Goal: Task Accomplishment & Management: Manage account settings

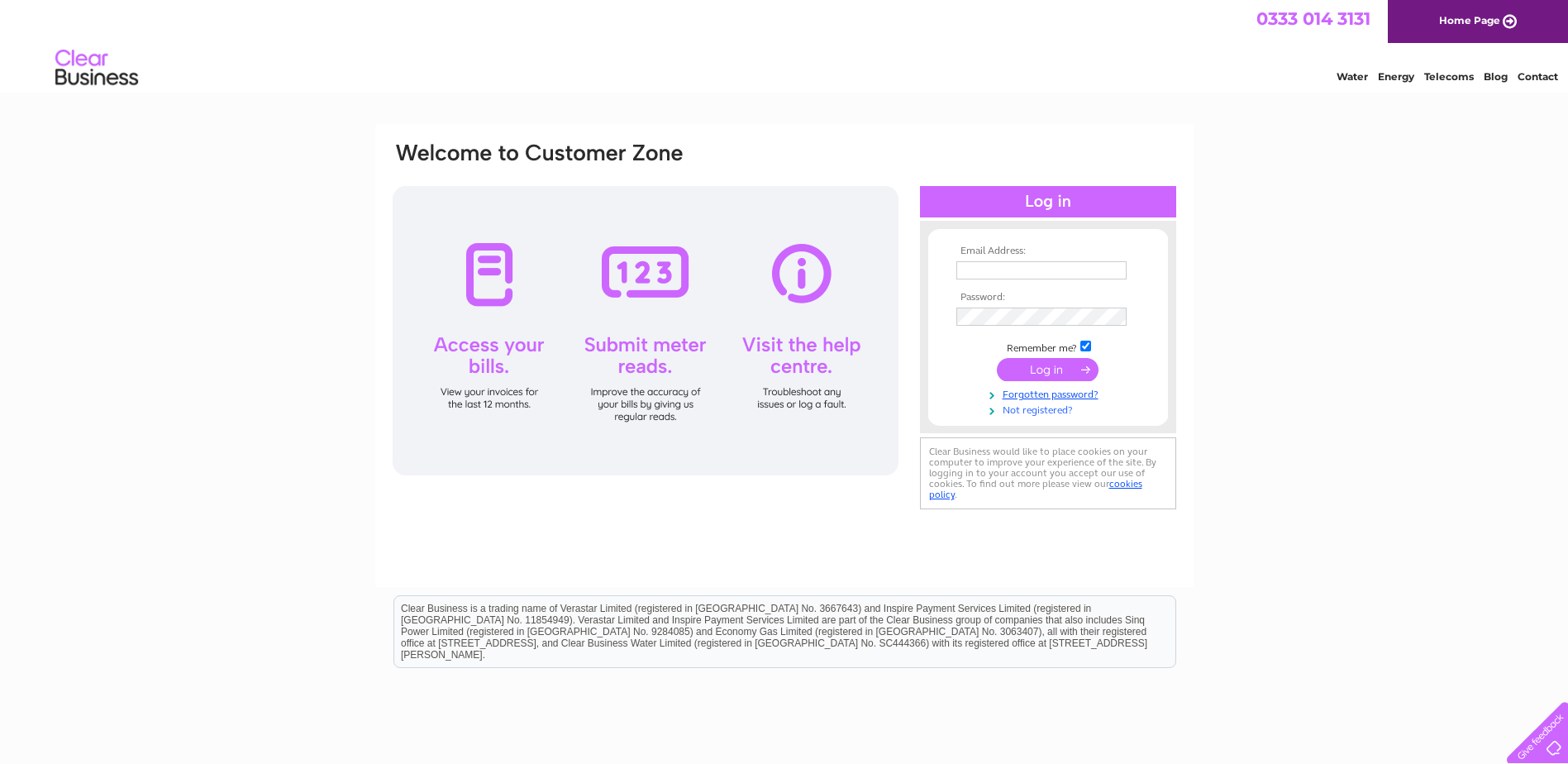
click at [1038, 409] on link "Not registered?" at bounding box center [1050, 409] width 187 height 16
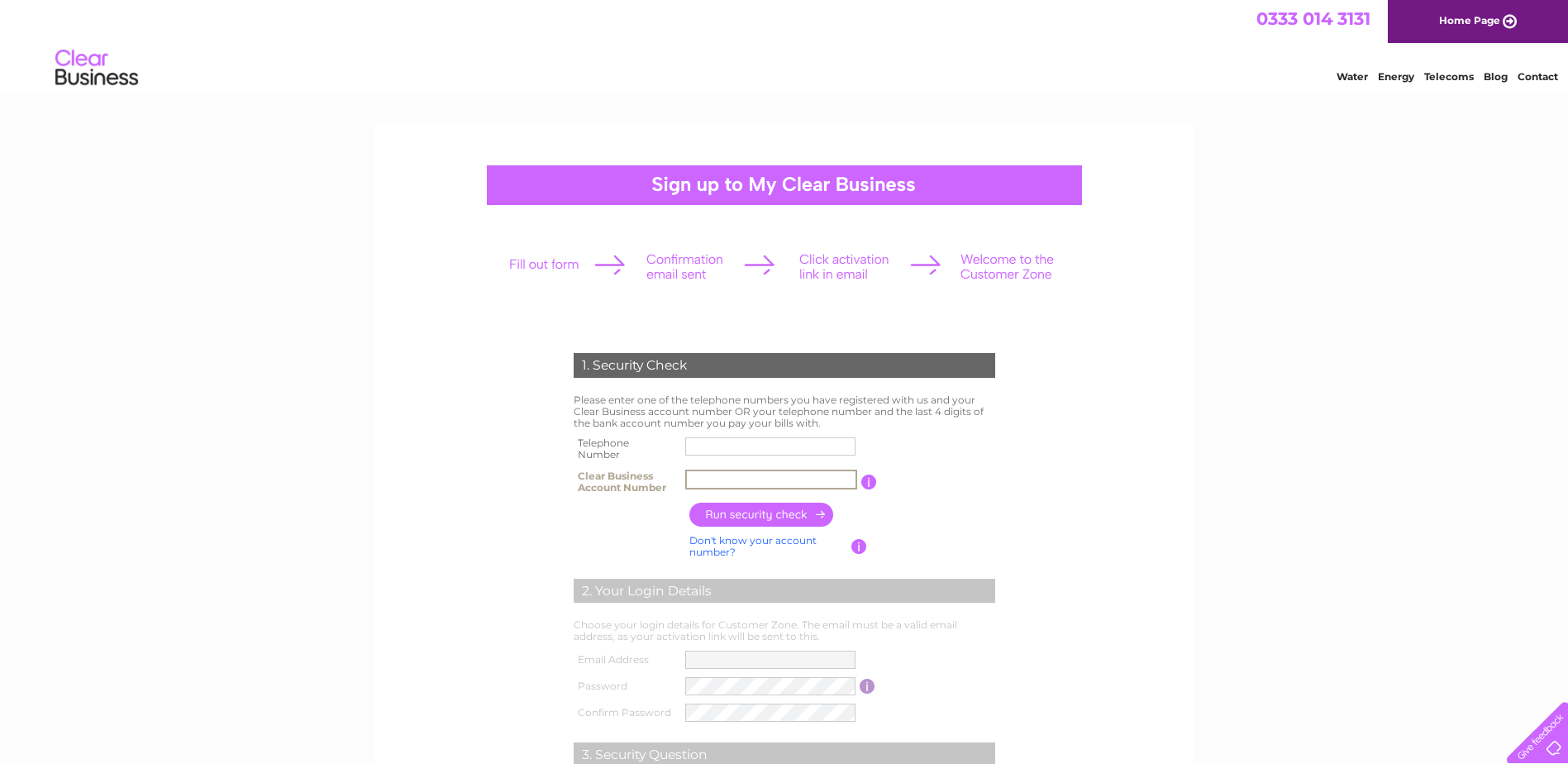
click at [706, 478] on input "text" at bounding box center [771, 480] width 172 height 20
type input "1155903"
click at [717, 450] on input "text" at bounding box center [771, 446] width 171 height 19
click at [743, 519] on input "button" at bounding box center [762, 514] width 145 height 24
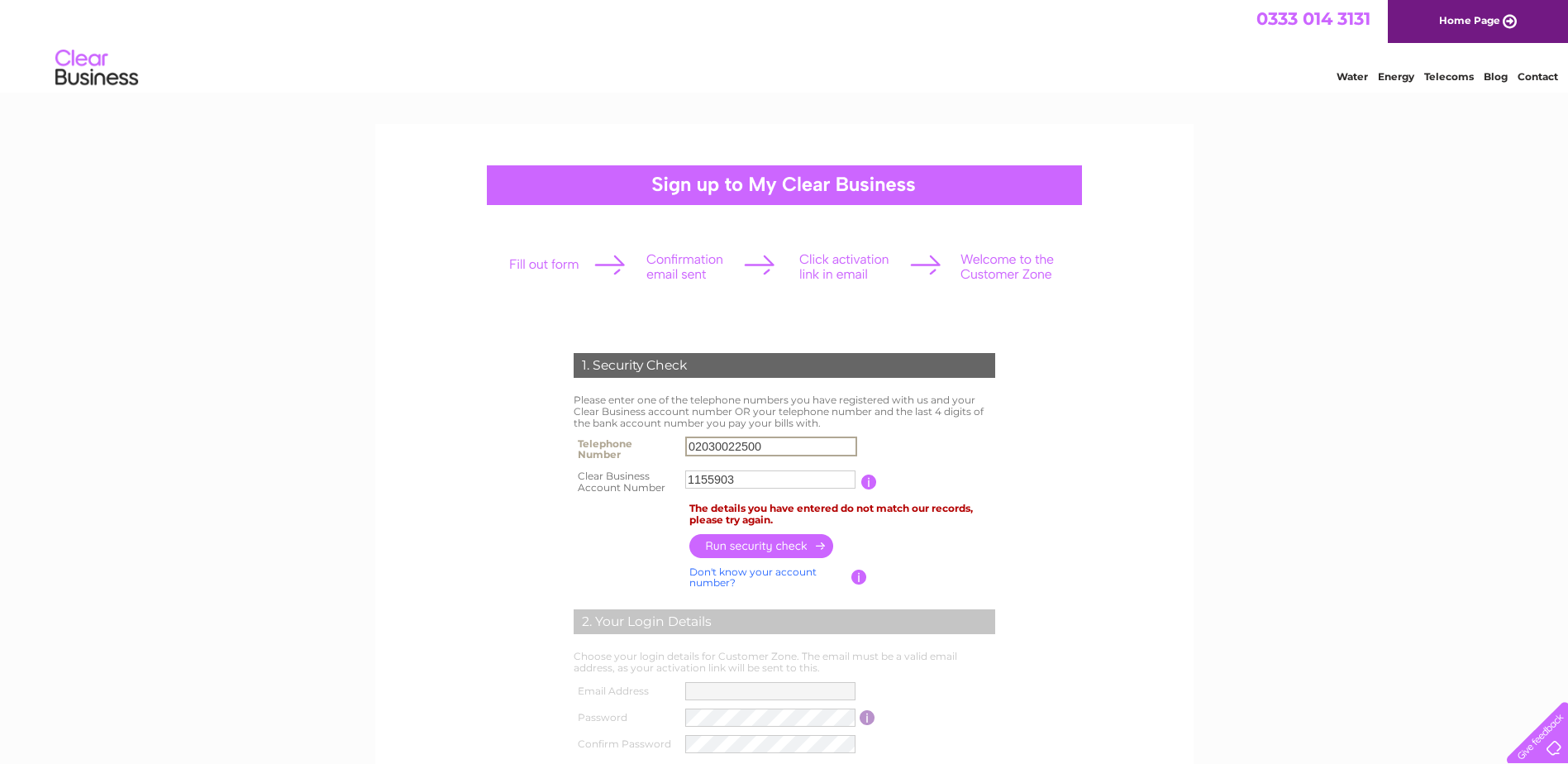
click at [714, 448] on input "02030022500" at bounding box center [771, 446] width 172 height 20
click at [742, 534] on input "button" at bounding box center [762, 544] width 145 height 24
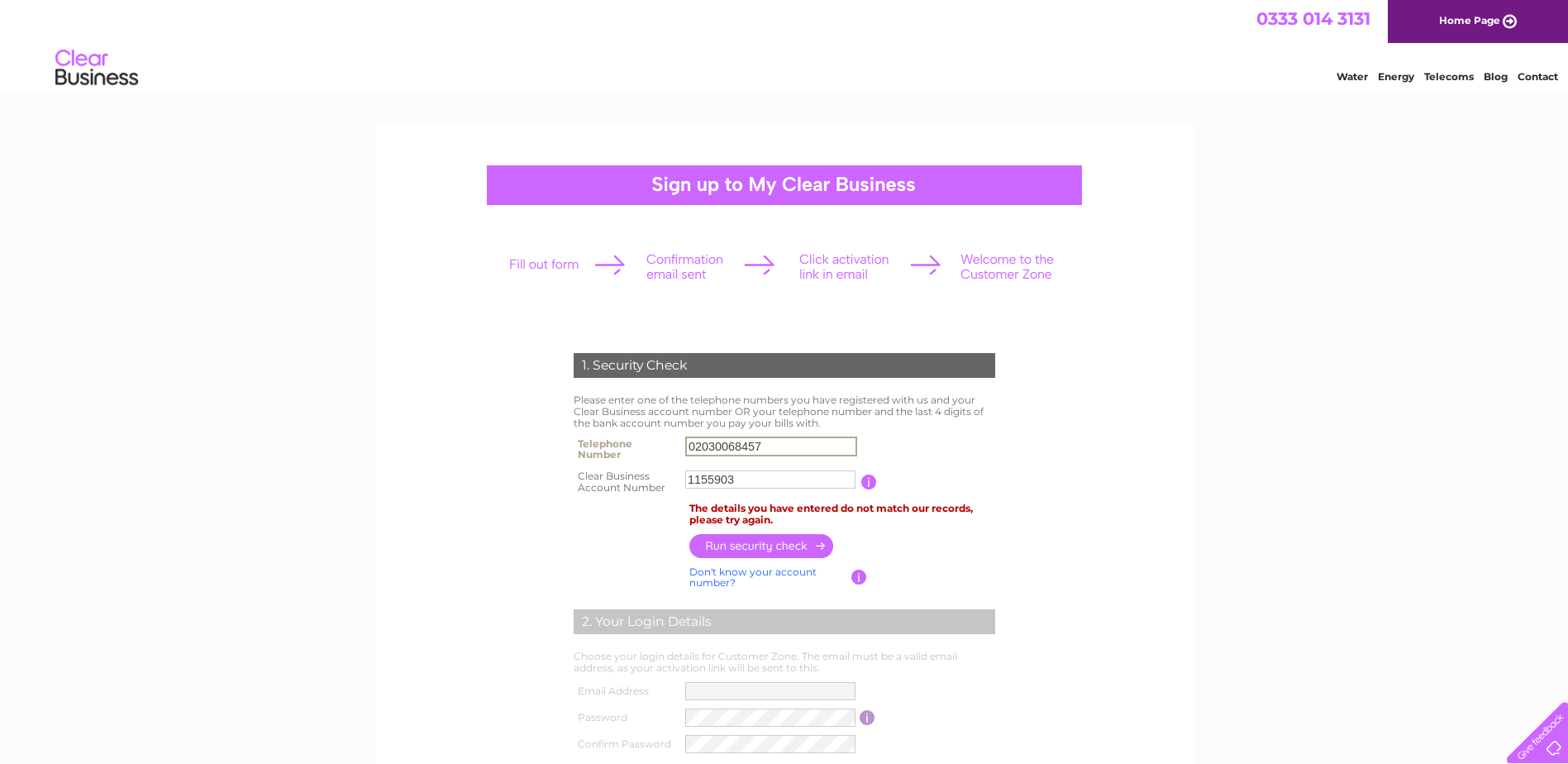
click at [727, 440] on input "02030068457" at bounding box center [771, 446] width 172 height 20
click at [731, 441] on input "02030068457" at bounding box center [771, 446] width 172 height 20
click at [706, 548] on input "button" at bounding box center [762, 544] width 145 height 24
click at [733, 449] on input "01212556227" at bounding box center [771, 446] width 172 height 20
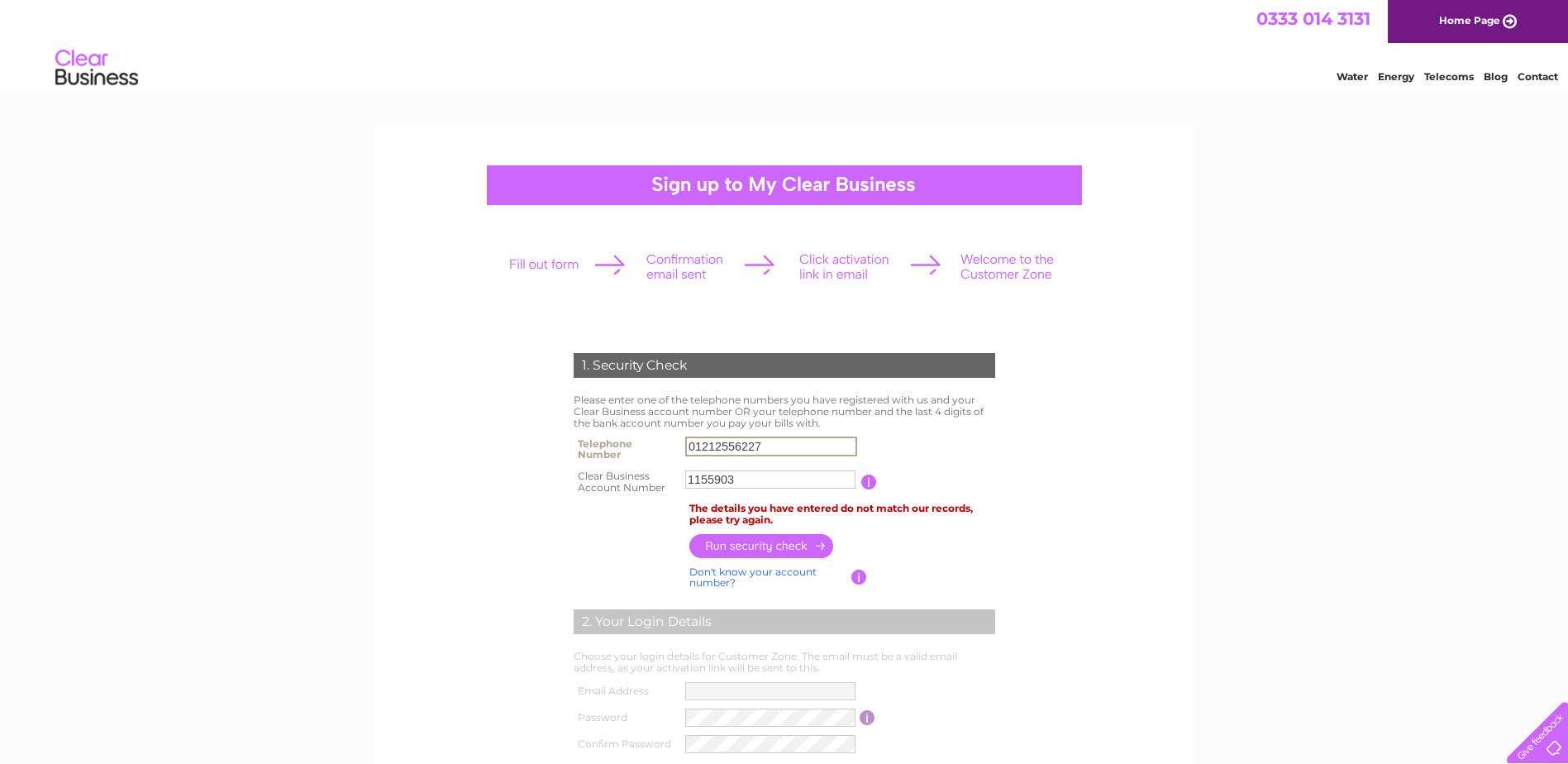
click at [733, 449] on input "01212556227" at bounding box center [771, 446] width 172 height 20
click at [706, 541] on input "button" at bounding box center [762, 545] width 145 height 24
click at [724, 444] on input "01412484155" at bounding box center [771, 446] width 171 height 19
click at [724, 444] on input "01412484155" at bounding box center [771, 446] width 172 height 20
click at [741, 538] on input "button" at bounding box center [762, 545] width 145 height 24
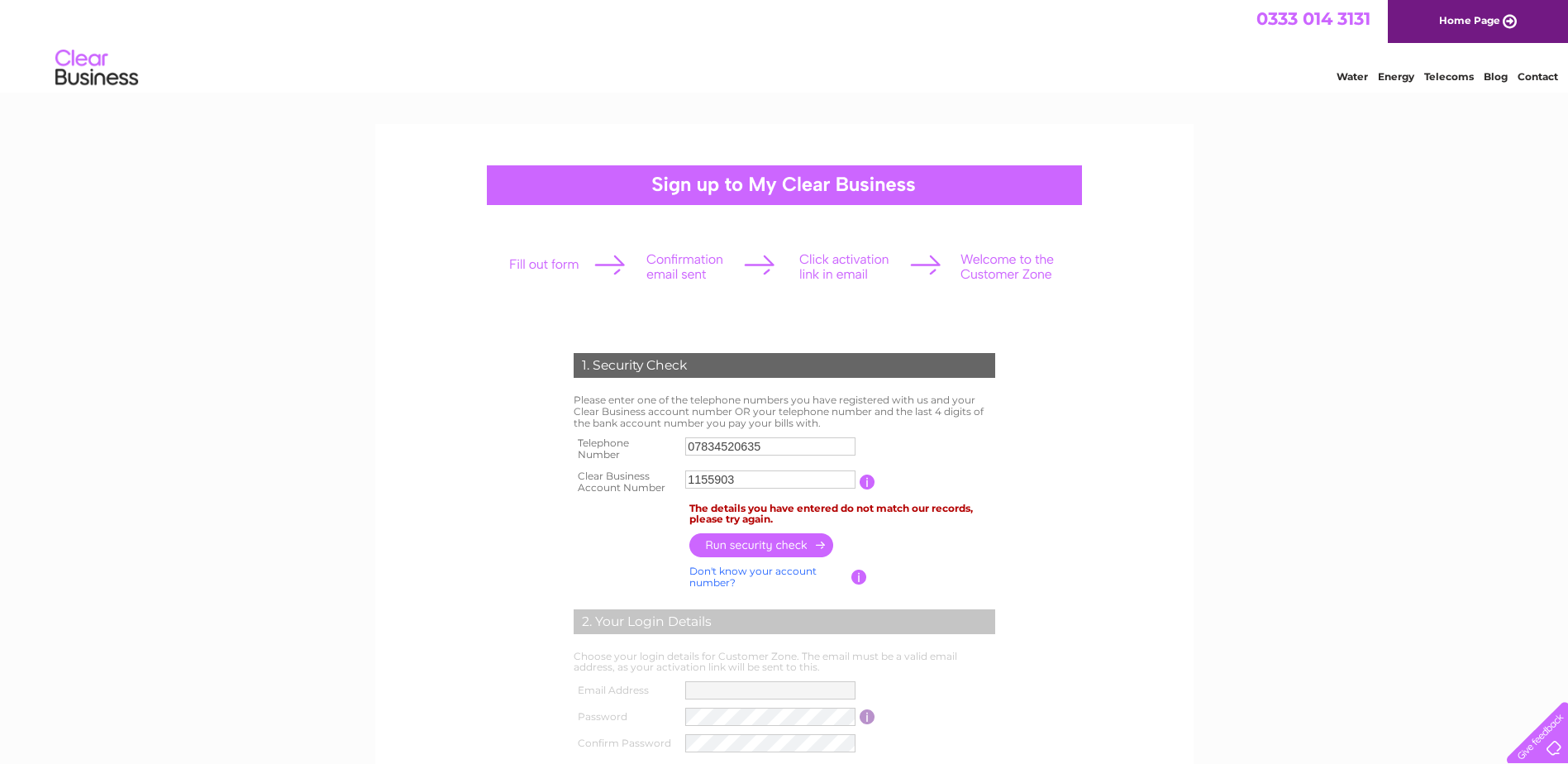
click at [712, 445] on input "07834520635" at bounding box center [771, 446] width 171 height 19
click at [712, 444] on input "07834520635" at bounding box center [771, 446] width 172 height 20
click at [745, 541] on input "button" at bounding box center [762, 545] width 145 height 24
click at [726, 449] on input "07391155249" at bounding box center [771, 446] width 171 height 19
click at [726, 449] on input "07391155249" at bounding box center [771, 446] width 172 height 20
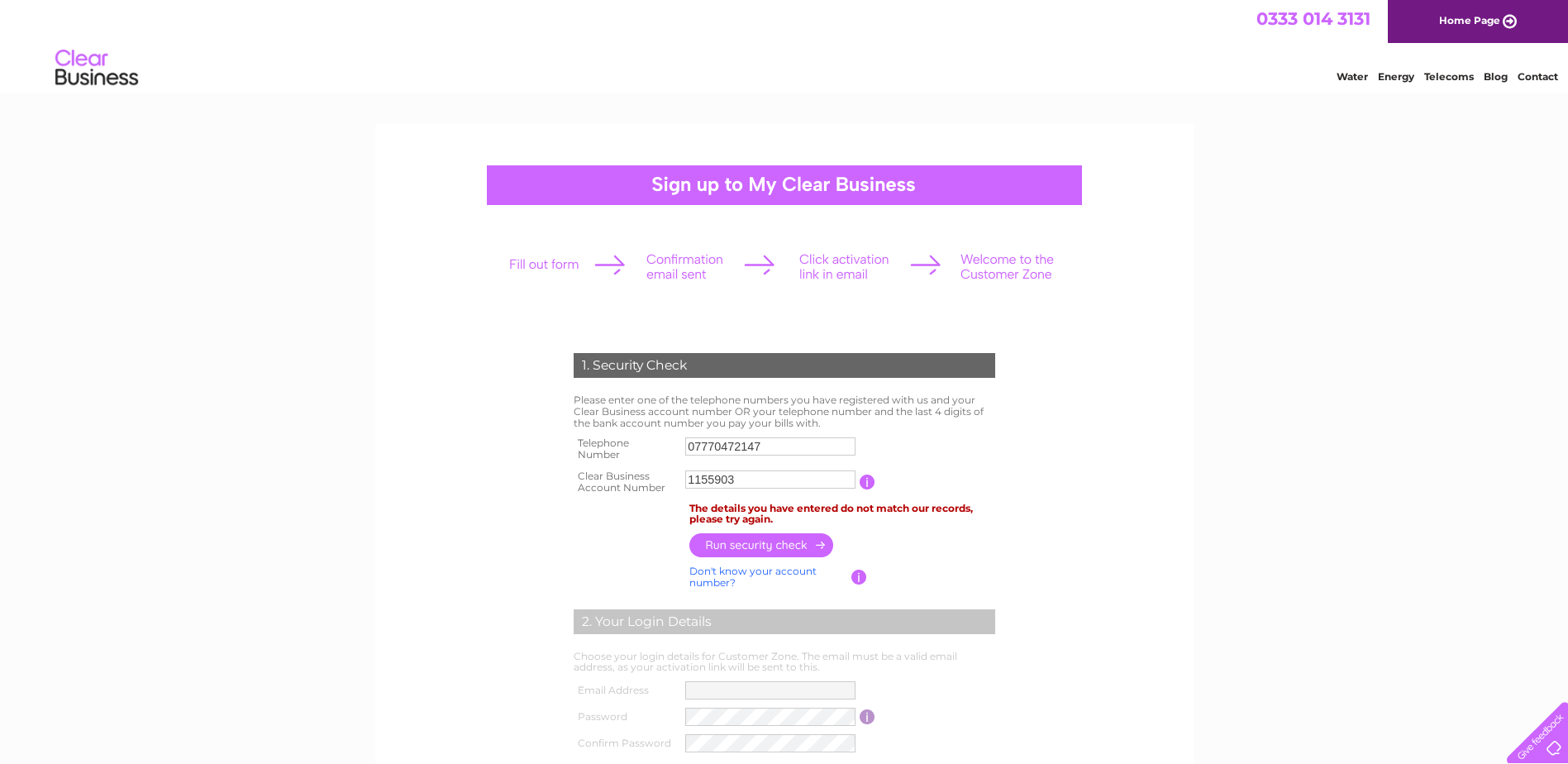
click at [739, 541] on input "button" at bounding box center [762, 544] width 145 height 24
click at [710, 444] on input "07770472147" at bounding box center [771, 446] width 171 height 19
click at [710, 444] on input "07770472147" at bounding box center [771, 446] width 172 height 20
click at [736, 540] on input "button" at bounding box center [762, 544] width 145 height 24
click at [722, 443] on input "07391155249" at bounding box center [771, 446] width 171 height 19
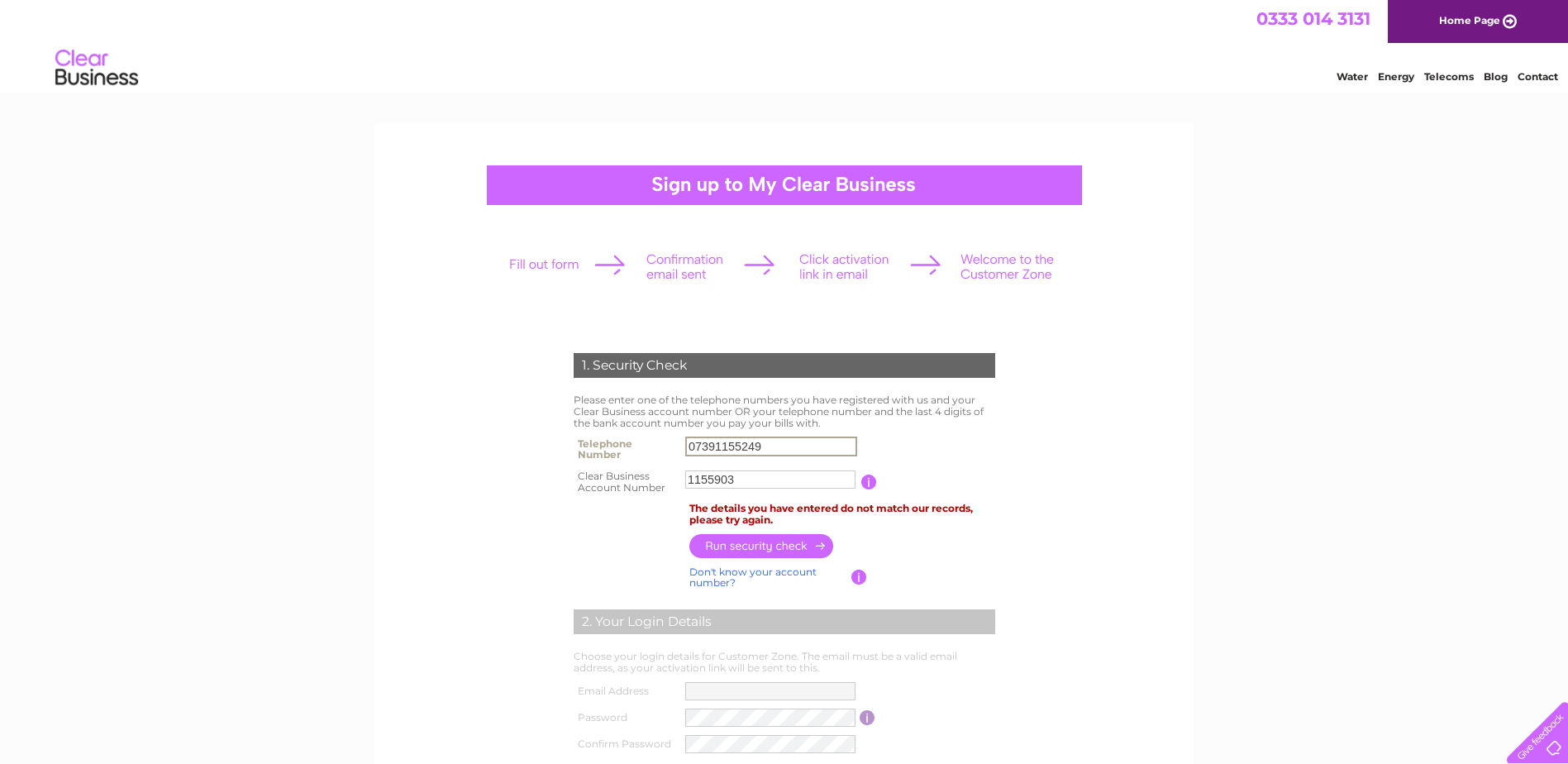
click at [722, 443] on input "07391155249" at bounding box center [771, 446] width 172 height 20
click at [754, 543] on input "button" at bounding box center [762, 545] width 145 height 24
click at [730, 441] on input "07834520635" at bounding box center [771, 446] width 172 height 20
click at [730, 446] on input "0" at bounding box center [771, 446] width 172 height 20
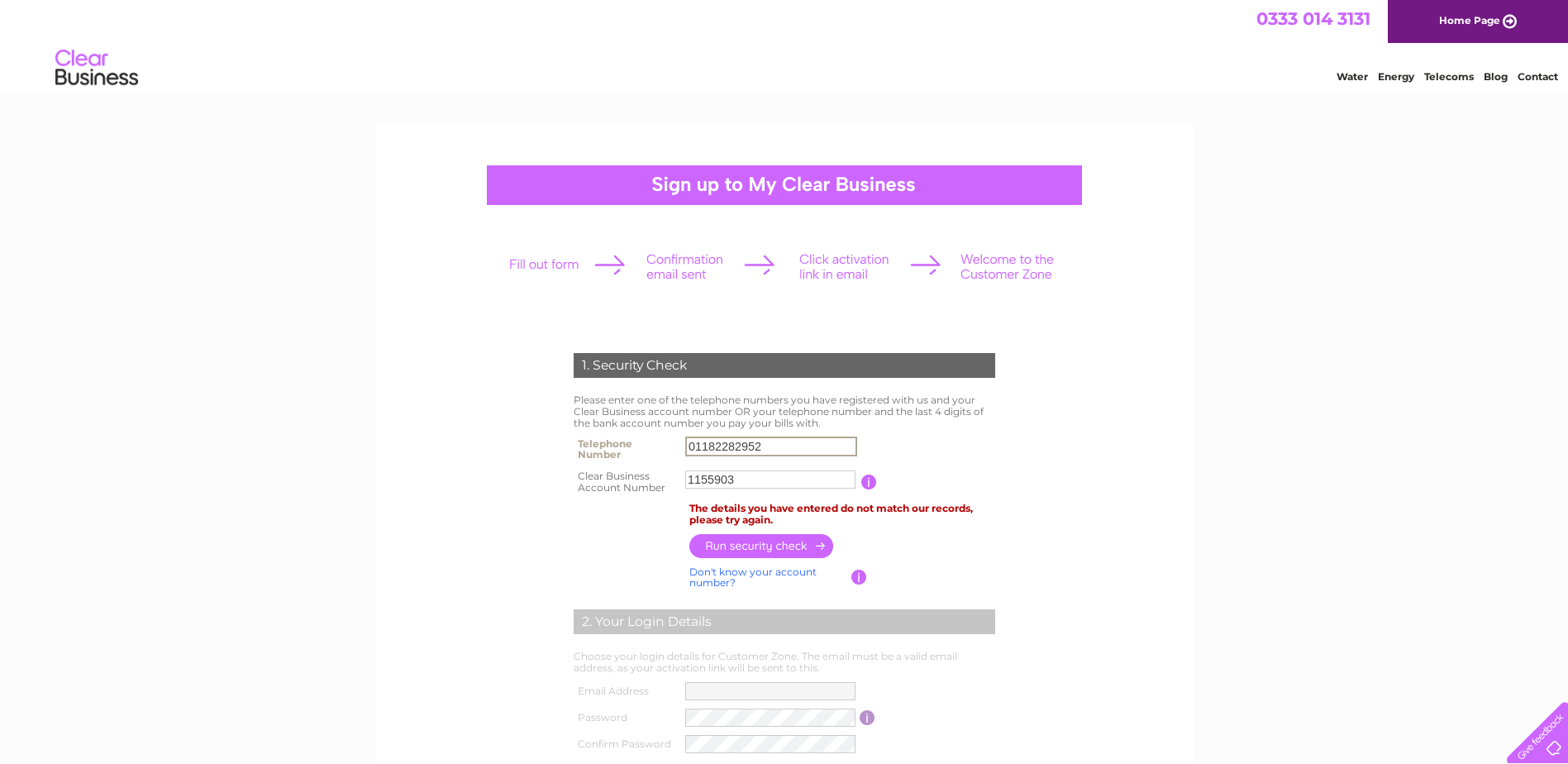
click at [746, 537] on input "button" at bounding box center [762, 545] width 145 height 24
click at [728, 443] on input "01182282952" at bounding box center [771, 446] width 171 height 19
click at [728, 443] on input "01182282952" at bounding box center [771, 446] width 172 height 20
click at [708, 543] on input "button" at bounding box center [762, 545] width 145 height 24
click at [735, 449] on input "01183215092" at bounding box center [771, 446] width 172 height 20
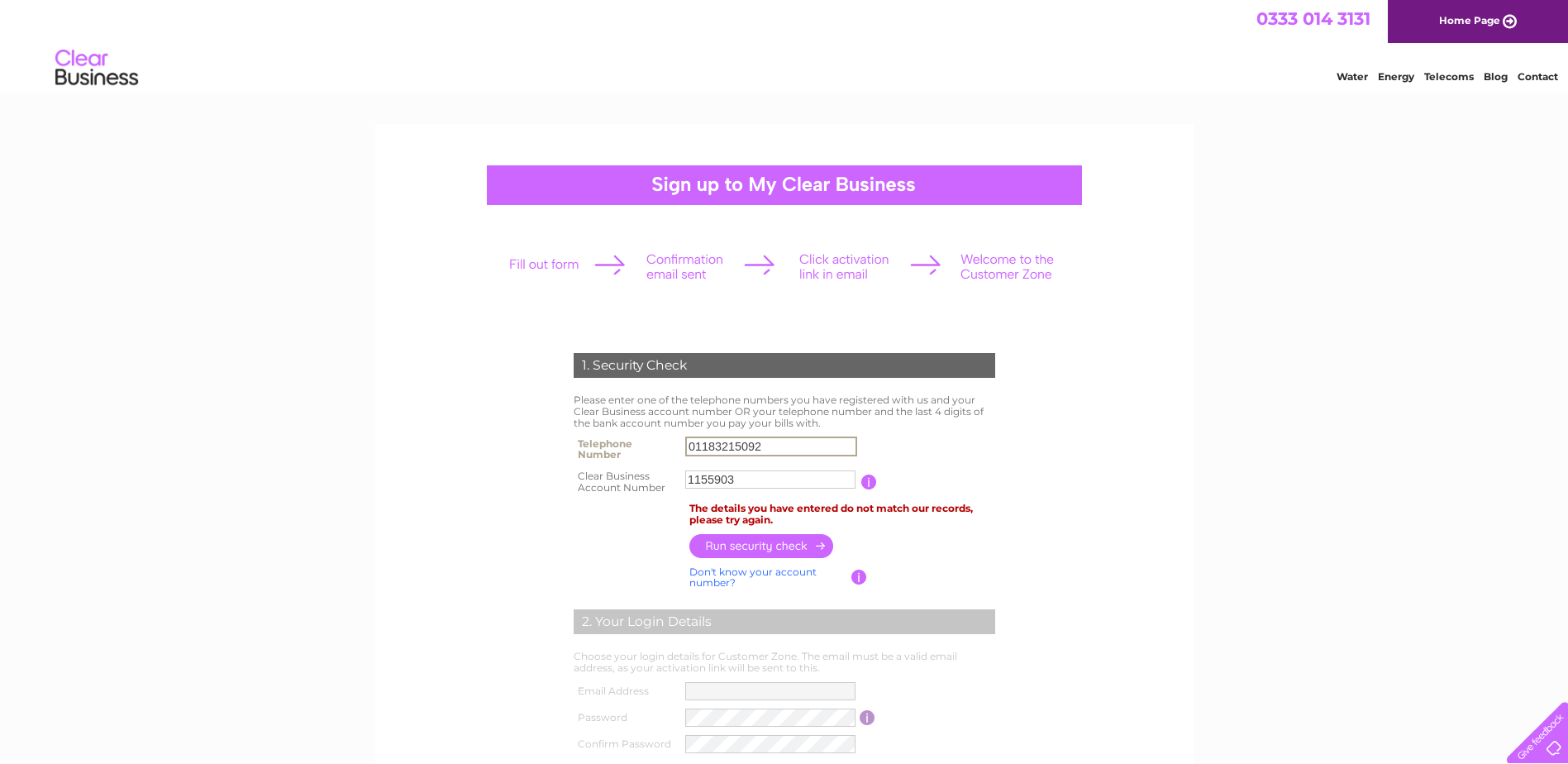
click at [735, 449] on input "01183215092" at bounding box center [771, 446] width 172 height 20
click at [712, 547] on input "button" at bounding box center [762, 545] width 145 height 24
click at [709, 451] on input "07717307658" at bounding box center [771, 446] width 171 height 19
click at [709, 451] on input "07717307658" at bounding box center [771, 446] width 172 height 20
click at [749, 543] on input "button" at bounding box center [762, 545] width 145 height 24
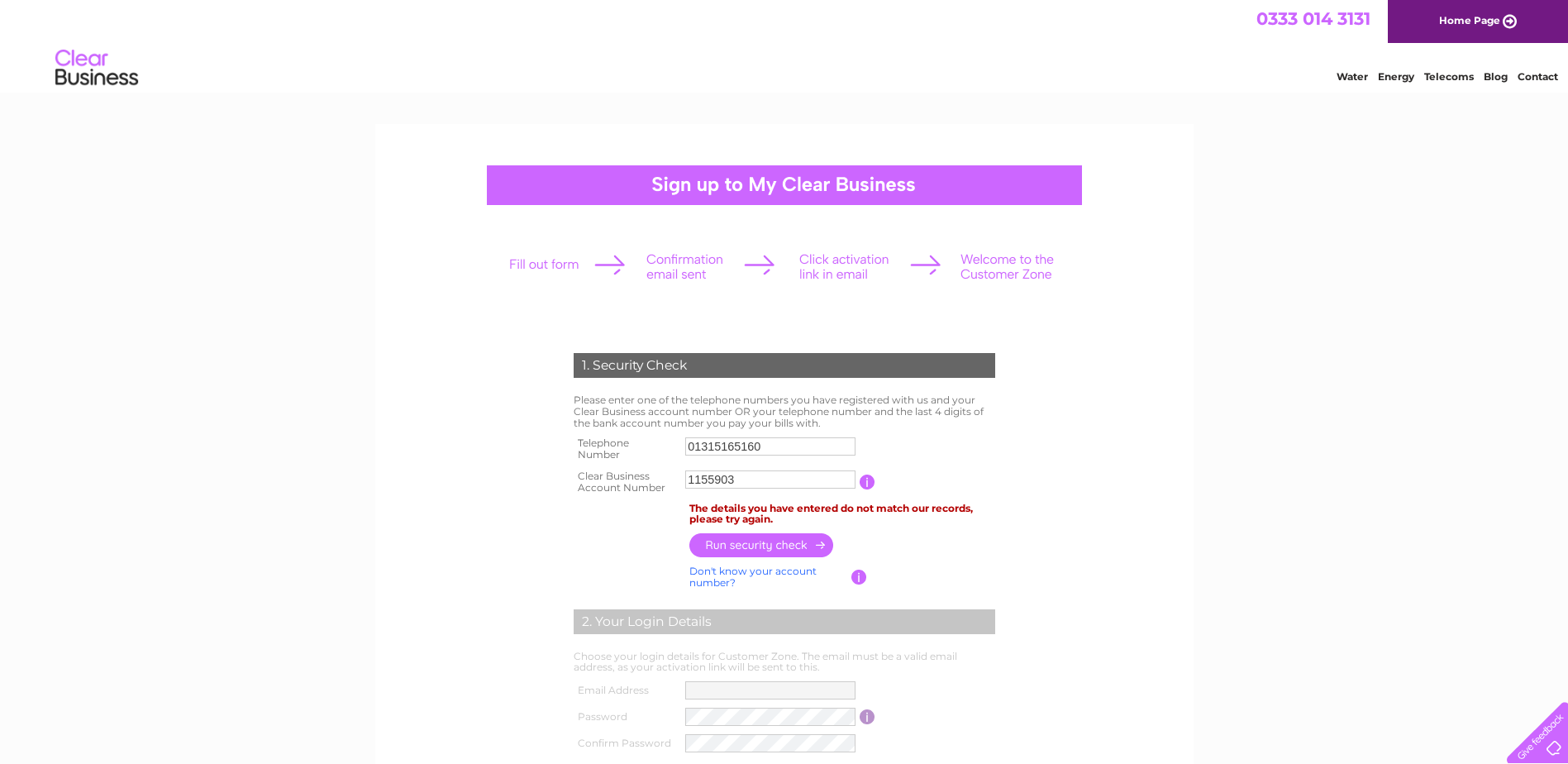
click at [728, 444] on input "01315165160" at bounding box center [771, 446] width 171 height 19
click at [728, 444] on input "01315165160" at bounding box center [771, 446] width 172 height 20
click at [718, 548] on input "button" at bounding box center [762, 545] width 145 height 24
click at [725, 448] on input "07557027053" at bounding box center [771, 446] width 171 height 19
click at [725, 448] on input "07557027053" at bounding box center [771, 446] width 172 height 20
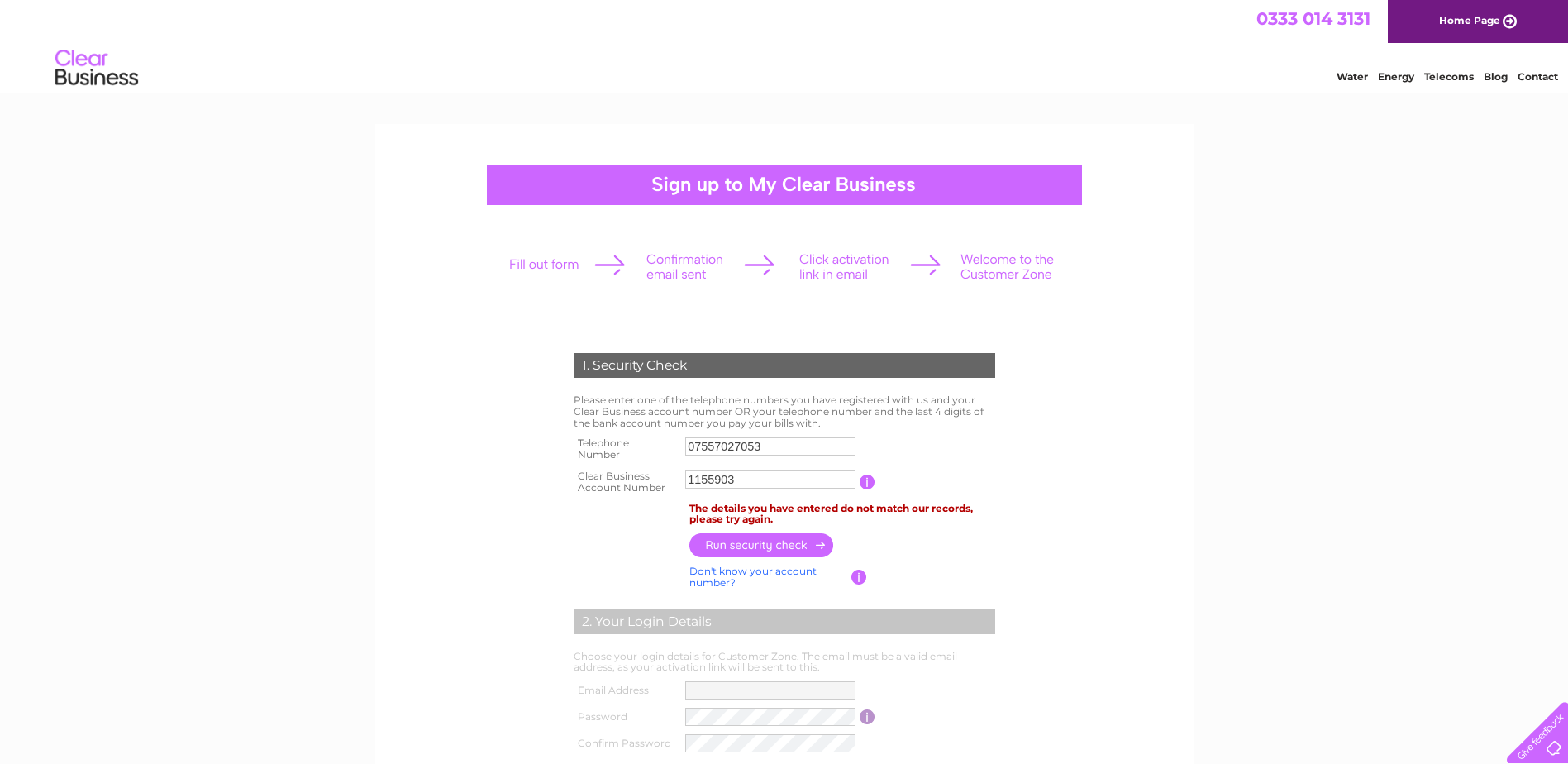
click at [717, 446] on input "07557027053" at bounding box center [771, 446] width 171 height 19
click at [717, 446] on input "07557027053" at bounding box center [771, 446] width 172 height 20
click at [742, 545] on input "button" at bounding box center [762, 544] width 145 height 24
click at [743, 444] on input "07823883095" at bounding box center [771, 446] width 171 height 19
click at [743, 444] on input "07823883095" at bounding box center [771, 446] width 172 height 20
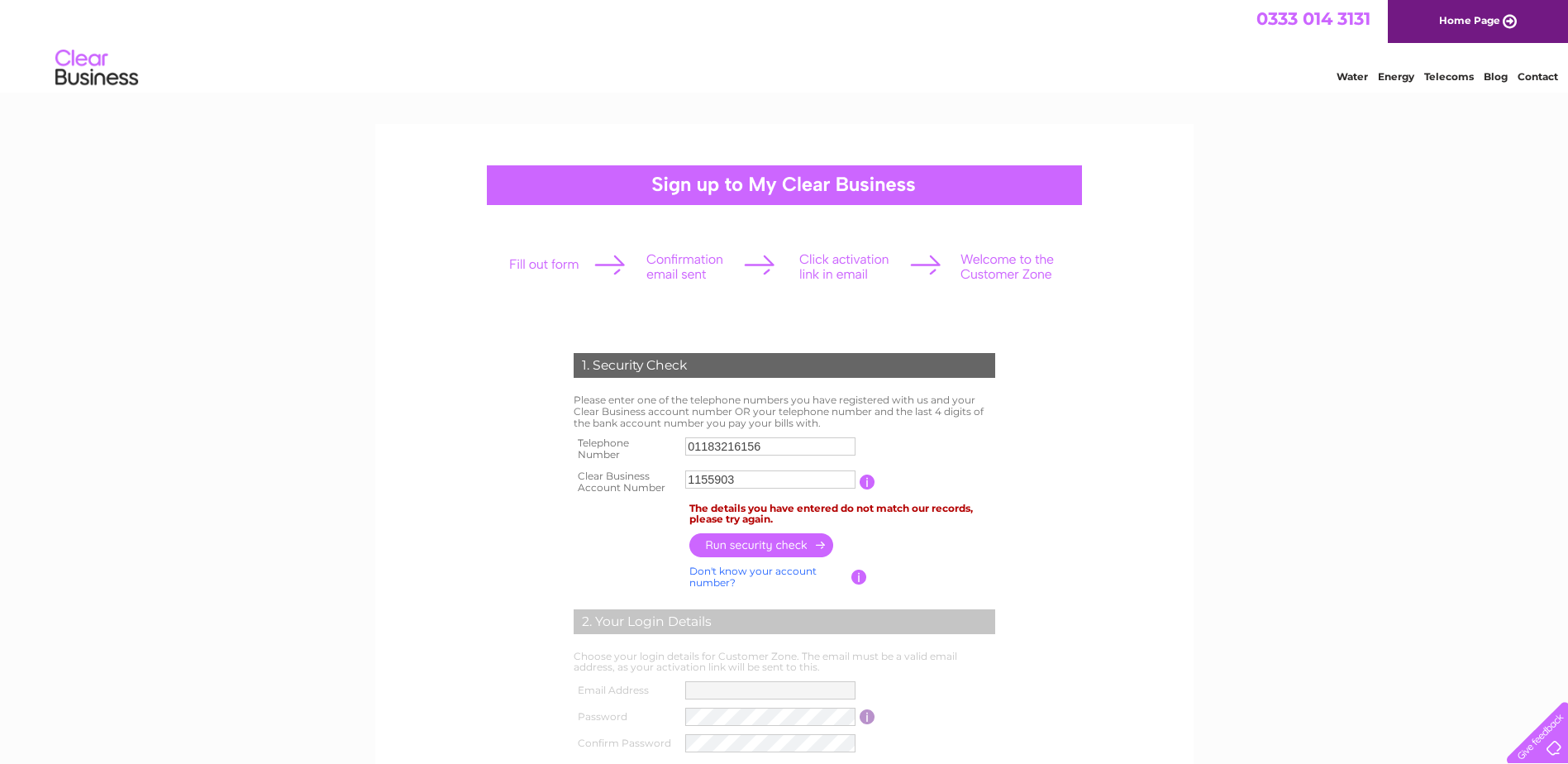
click at [764, 542] on input "button" at bounding box center [762, 544] width 145 height 24
click at [717, 438] on input "01183216156" at bounding box center [771, 446] width 171 height 19
click at [724, 442] on input "01183216156" at bounding box center [771, 446] width 172 height 20
click at [720, 540] on input "button" at bounding box center [762, 545] width 145 height 24
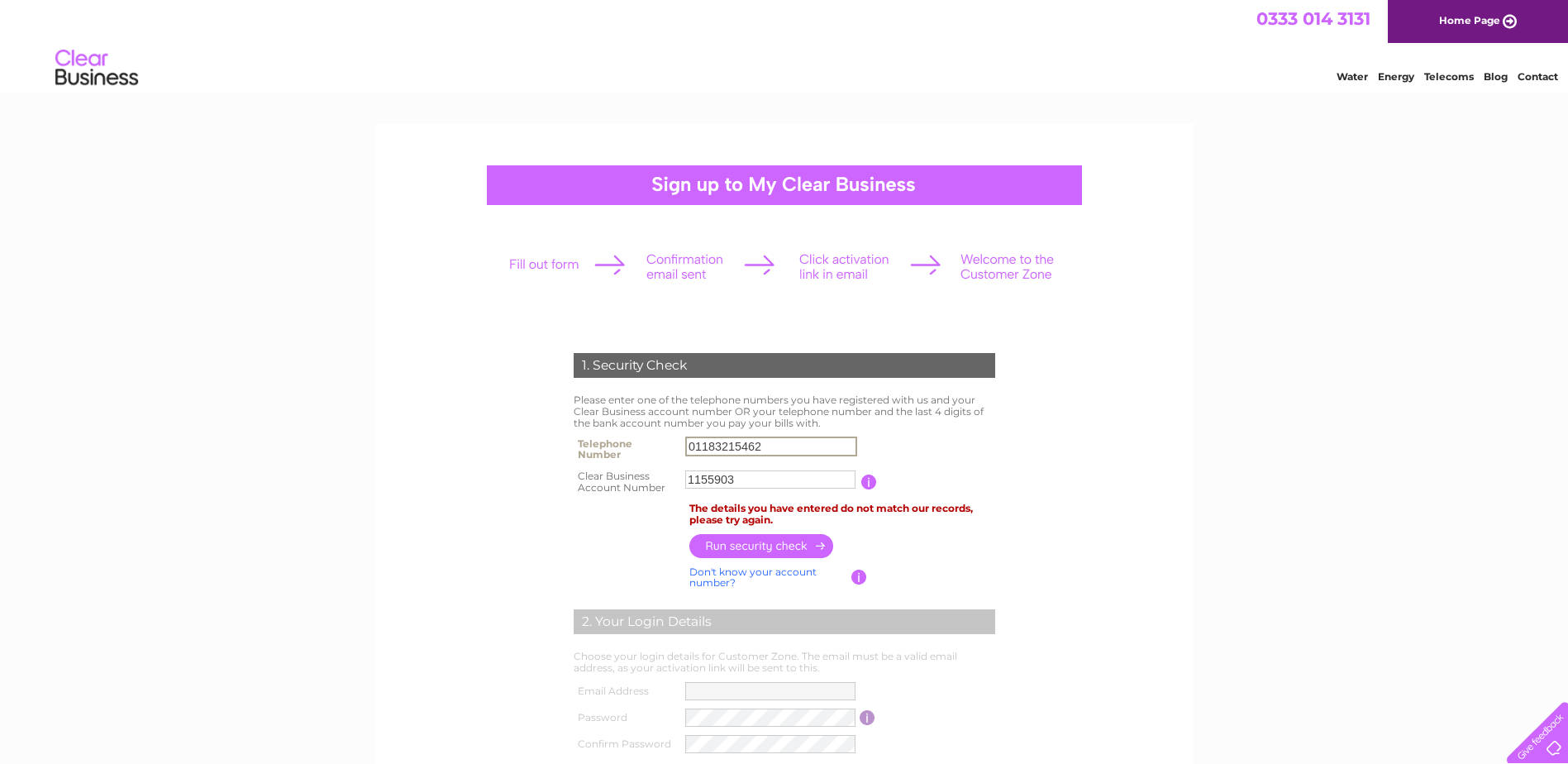
click at [728, 446] on input "01183215462" at bounding box center [771, 446] width 172 height 20
click at [703, 545] on input "button" at bounding box center [762, 545] width 145 height 24
click at [718, 443] on input "01182282952" at bounding box center [771, 446] width 172 height 20
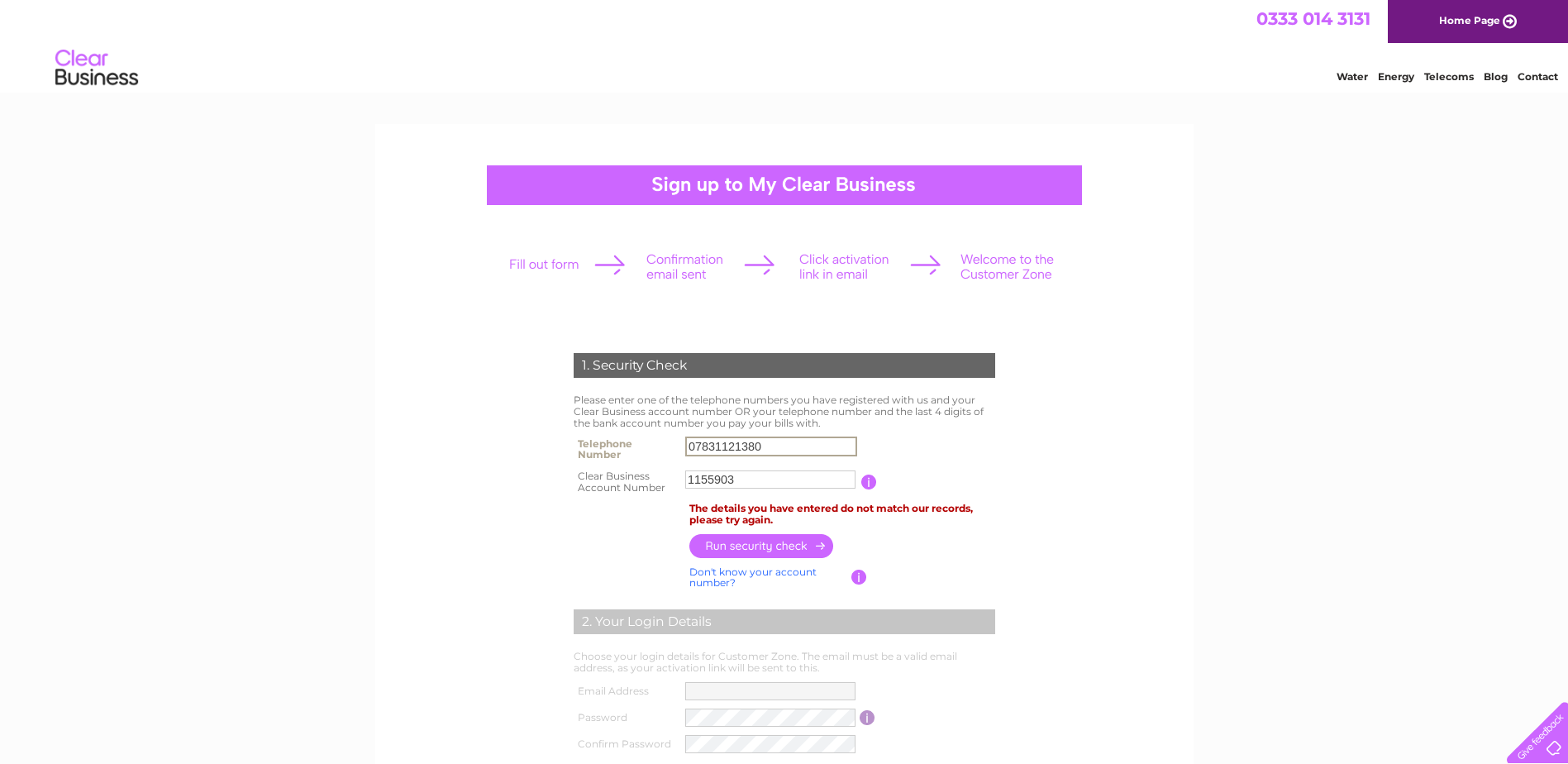
click at [739, 543] on input "button" at bounding box center [762, 545] width 145 height 24
click at [704, 448] on input "07831121380" at bounding box center [771, 446] width 171 height 19
click at [704, 448] on input "07831121380" at bounding box center [771, 446] width 172 height 20
click at [729, 543] on input "button" at bounding box center [762, 545] width 145 height 24
click at [722, 450] on input "01618775695" at bounding box center [771, 446] width 171 height 19
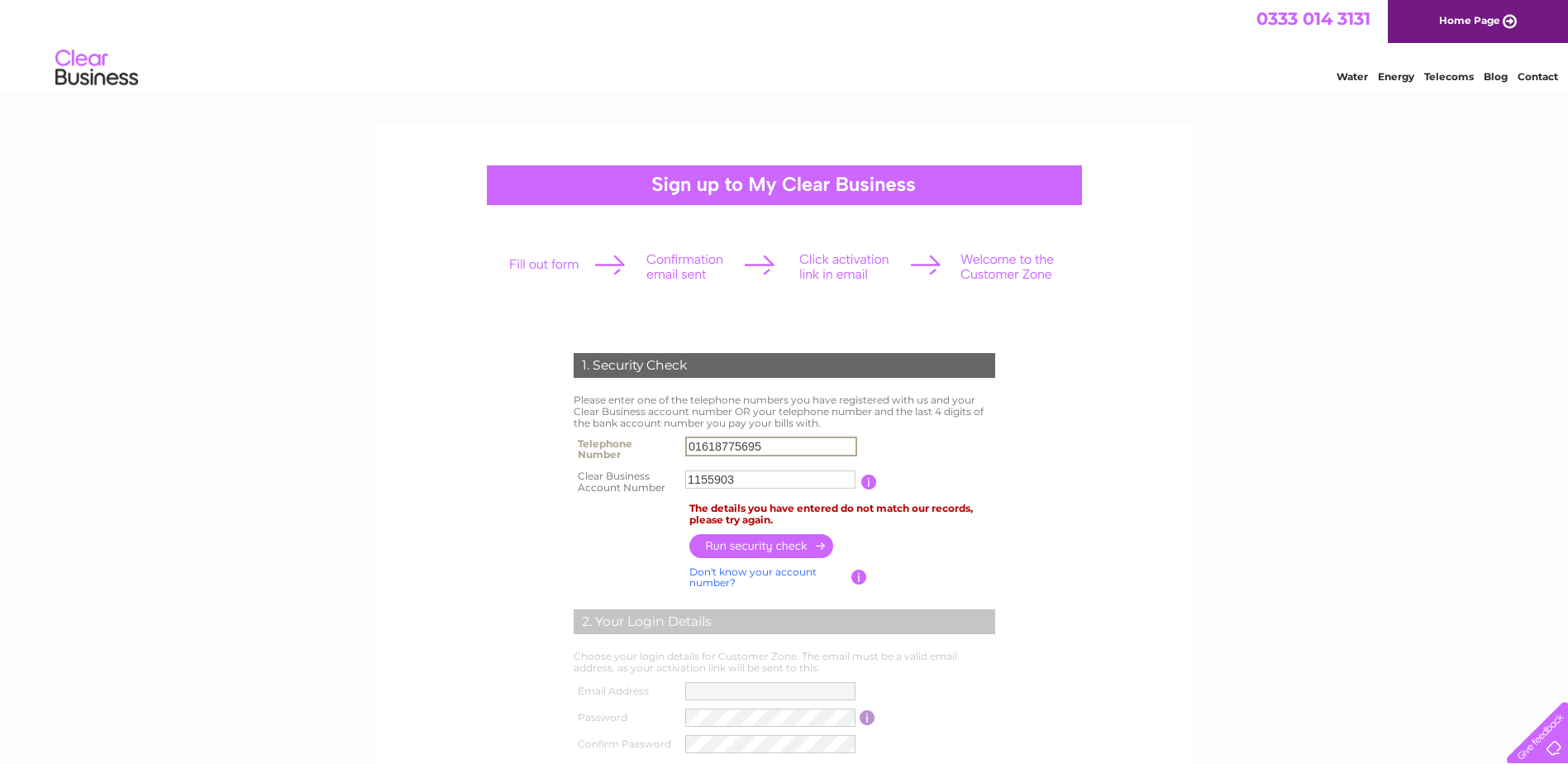
click at [722, 449] on input "01618775695" at bounding box center [771, 446] width 172 height 20
click at [734, 542] on input "button" at bounding box center [762, 545] width 145 height 24
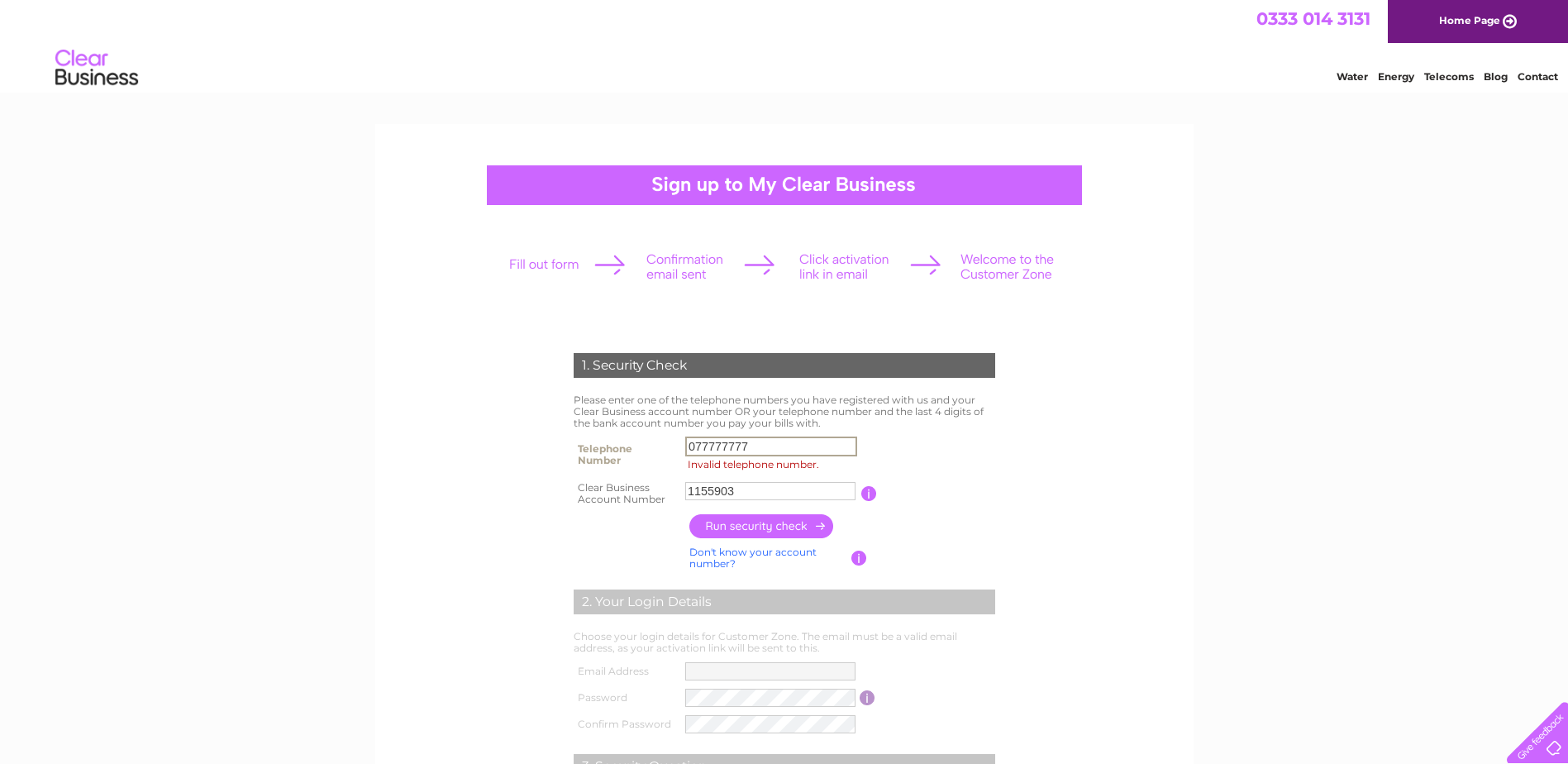
click at [756, 443] on input "077777777" at bounding box center [771, 446] width 172 height 20
click at [775, 532] on input "button" at bounding box center [762, 526] width 145 height 24
click at [775, 523] on input "button" at bounding box center [762, 526] width 145 height 24
click at [781, 449] on input "0777777777" at bounding box center [771, 446] width 172 height 20
click at [764, 522] on input "button" at bounding box center [762, 526] width 145 height 24
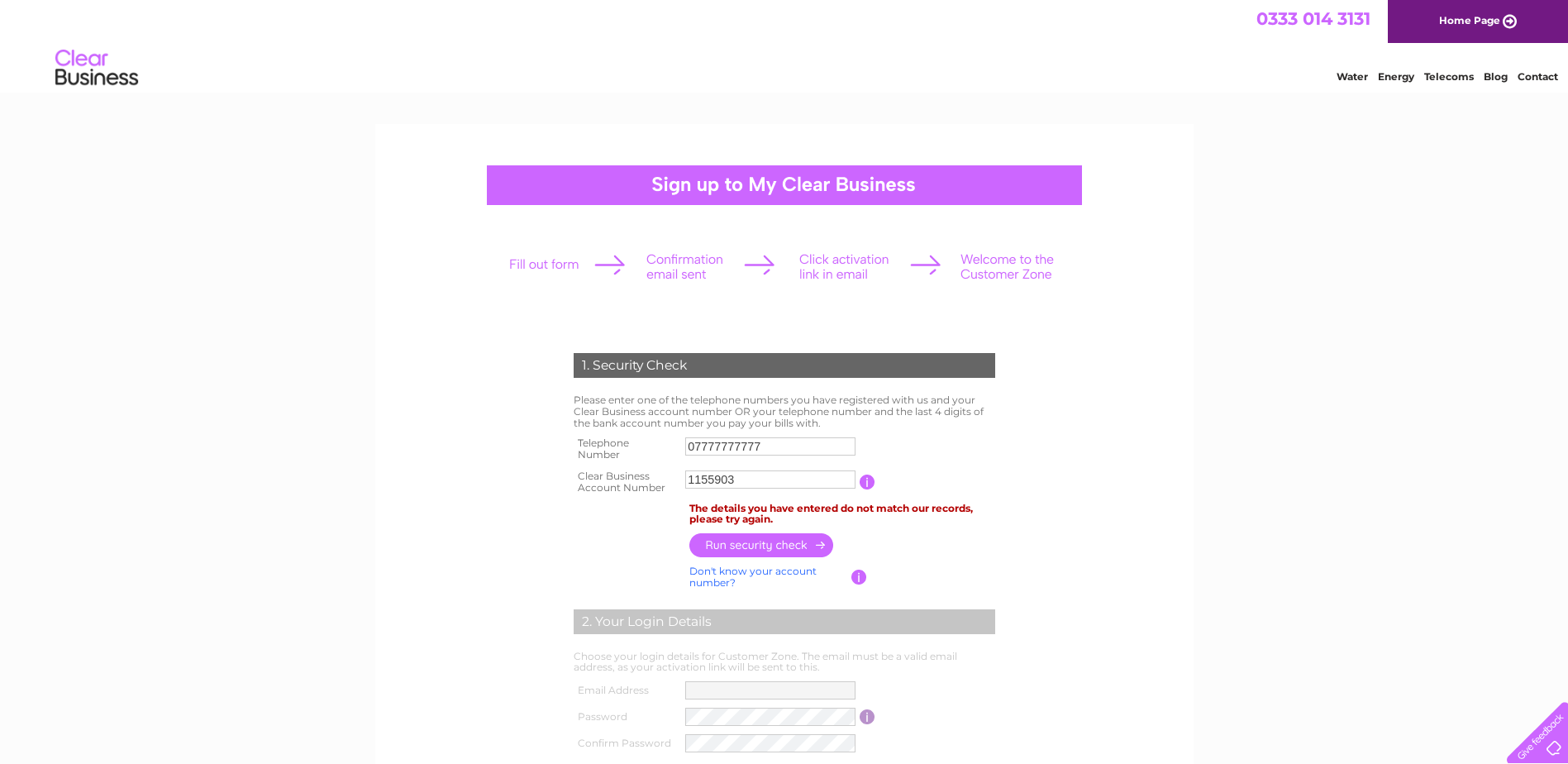
click at [779, 445] on input "07777777777" at bounding box center [771, 446] width 171 height 19
click at [740, 446] on input "07777777777" at bounding box center [771, 446] width 172 height 20
click at [751, 545] on input "button" at bounding box center [762, 545] width 145 height 24
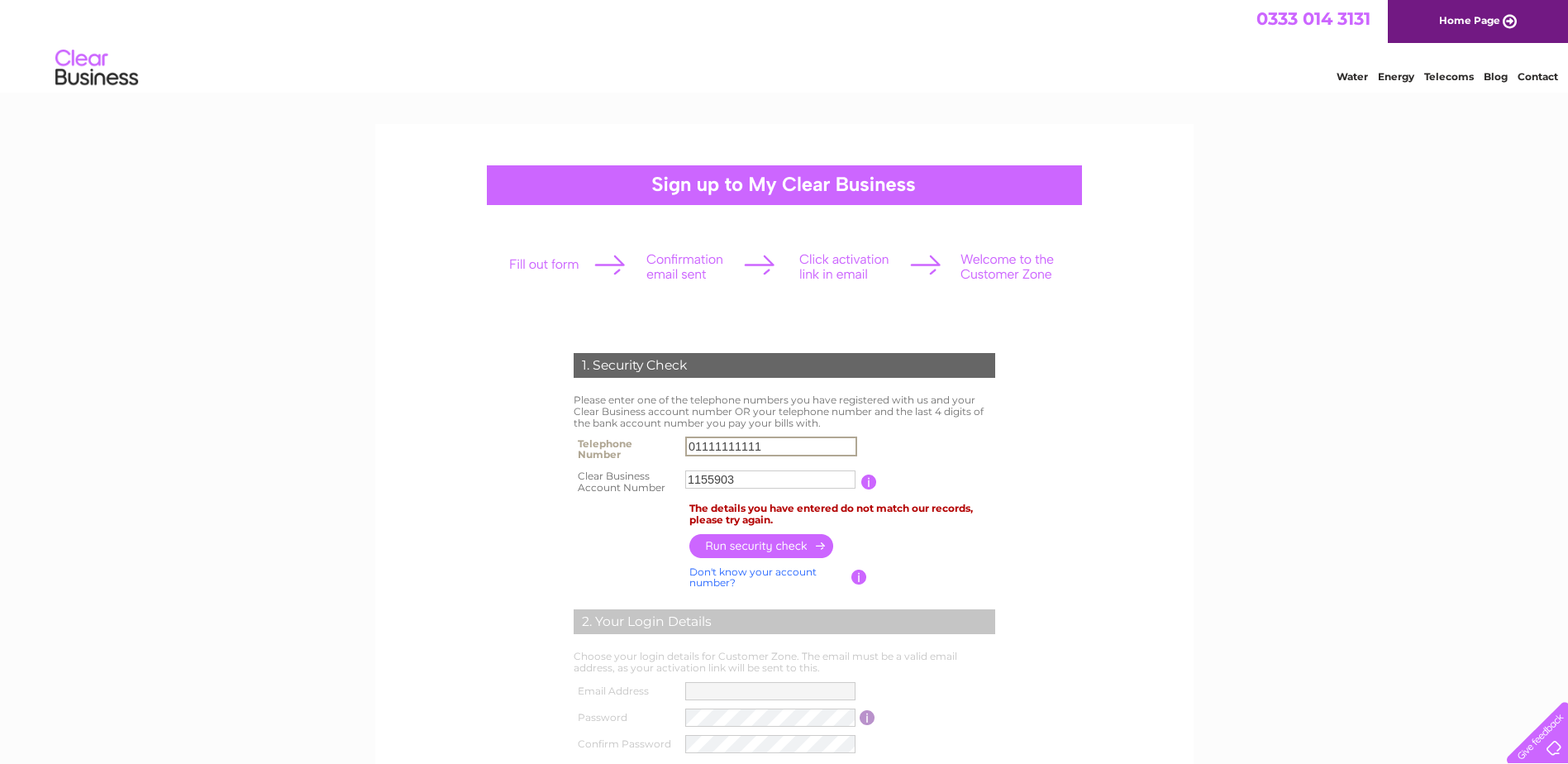
click at [731, 446] on input "01111111111" at bounding box center [771, 446] width 172 height 20
click at [721, 544] on input "button" at bounding box center [762, 544] width 145 height 24
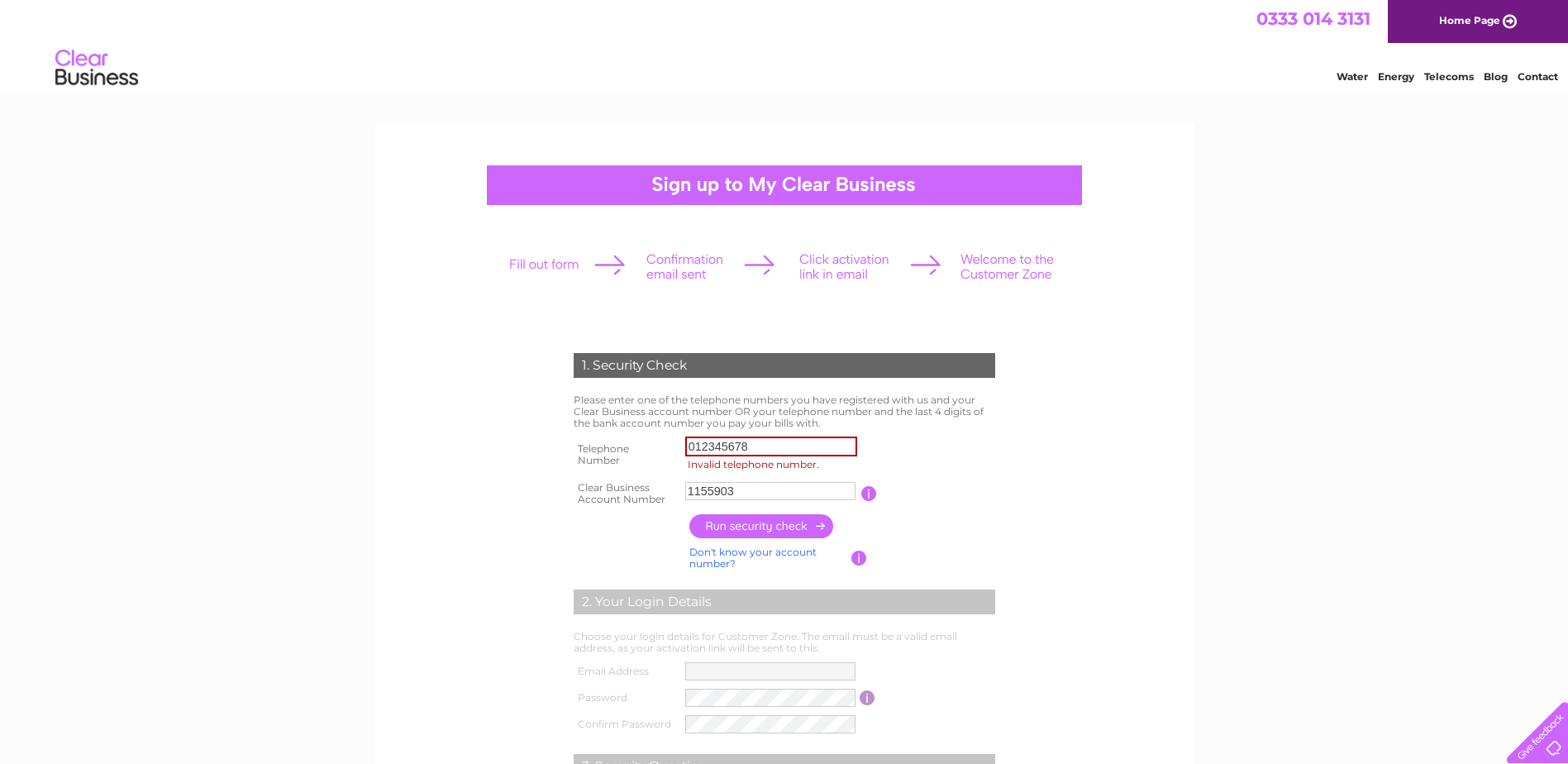
click at [775, 443] on input "012345678" at bounding box center [771, 446] width 172 height 20
click at [783, 528] on input "button" at bounding box center [762, 526] width 145 height 24
click at [786, 446] on input "0123456789" at bounding box center [771, 446] width 172 height 20
click at [761, 515] on input "button" at bounding box center [762, 526] width 145 height 24
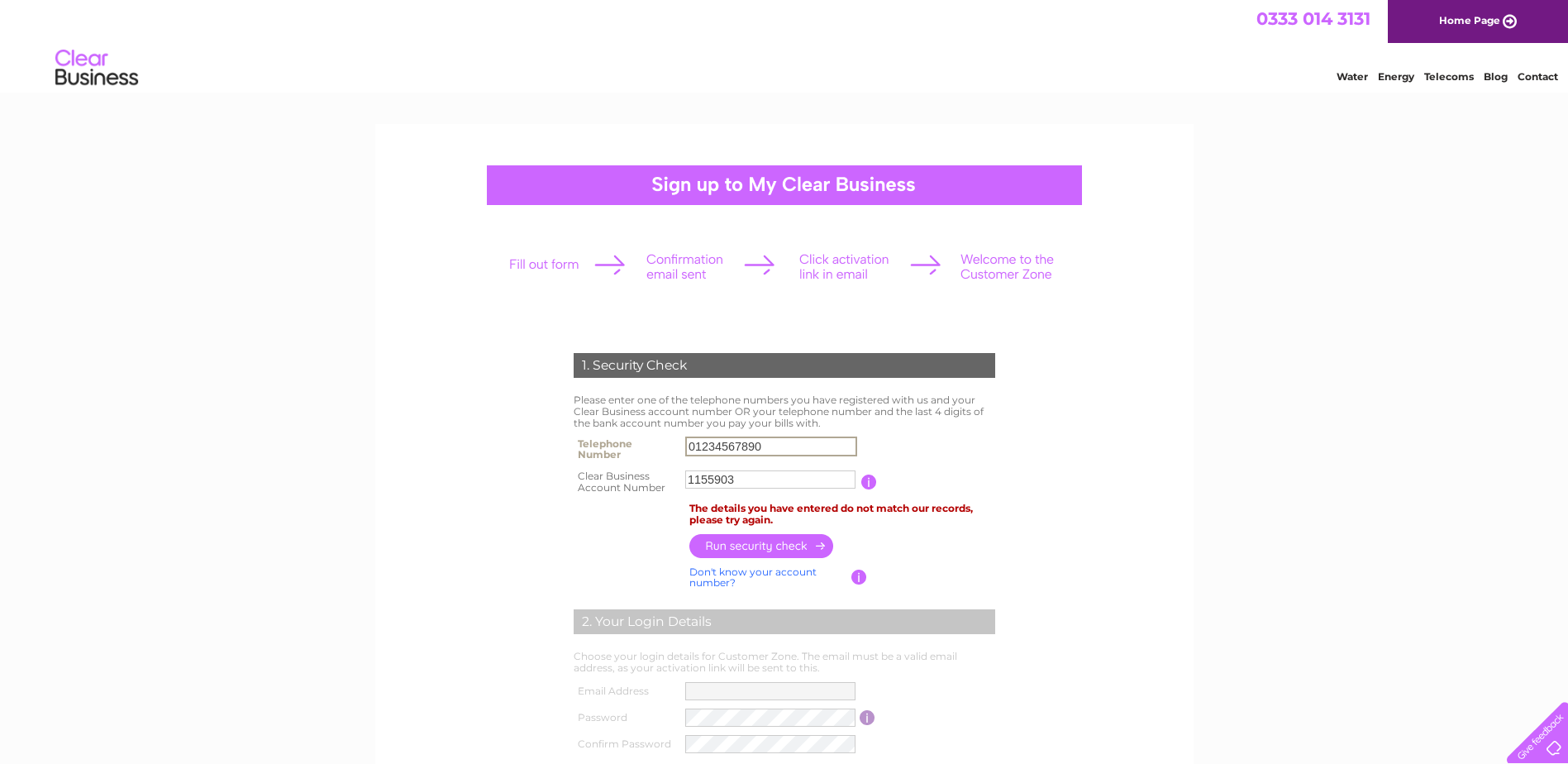
click at [766, 443] on input "01234567890" at bounding box center [771, 446] width 172 height 20
click at [747, 448] on input "01234567890" at bounding box center [771, 446] width 172 height 20
type input "0"
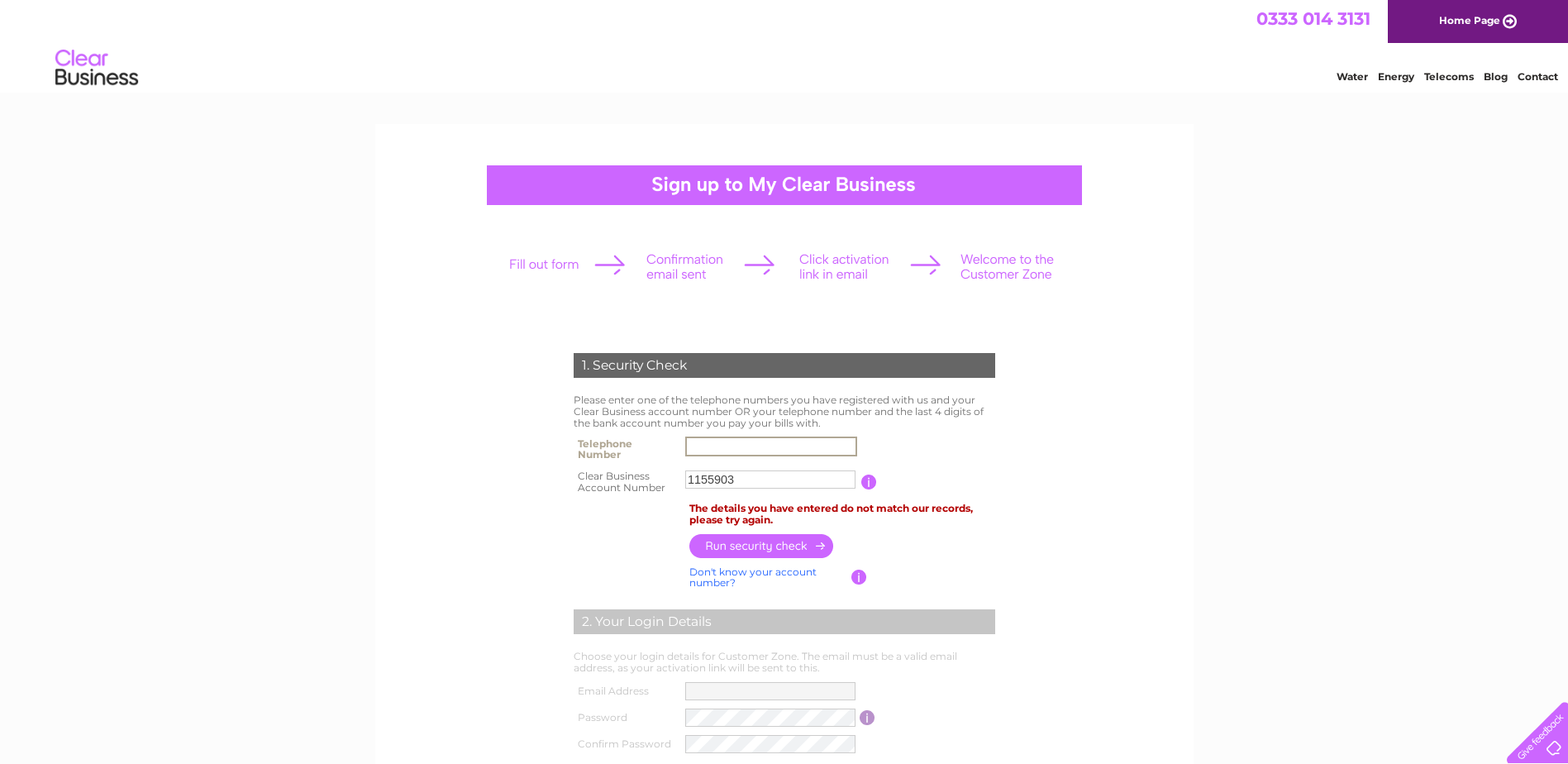
click at [1452, 20] on link "Home Page" at bounding box center [1479, 22] width 181 height 43
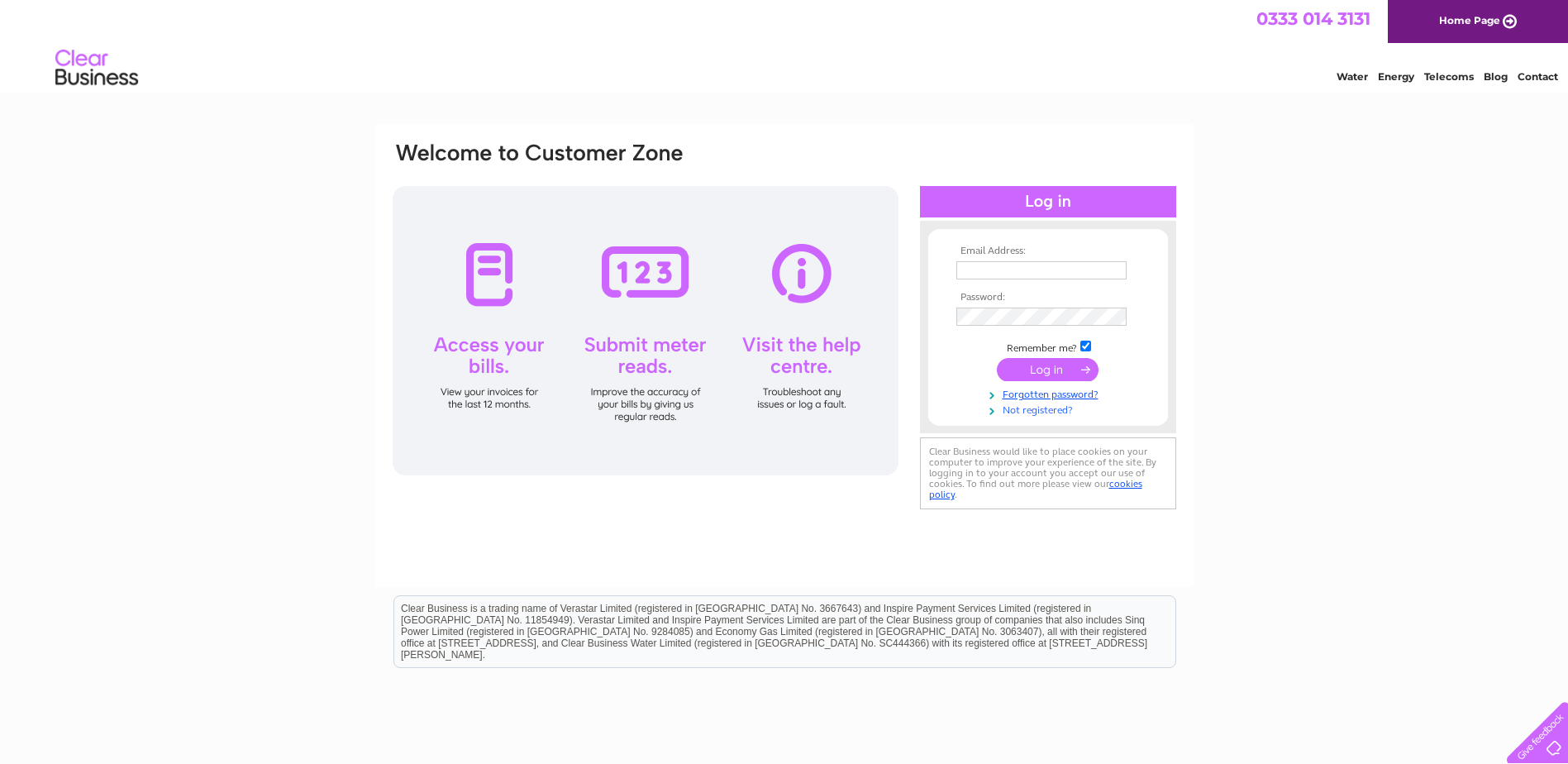
click at [1056, 410] on link "Not registered?" at bounding box center [1050, 409] width 187 height 16
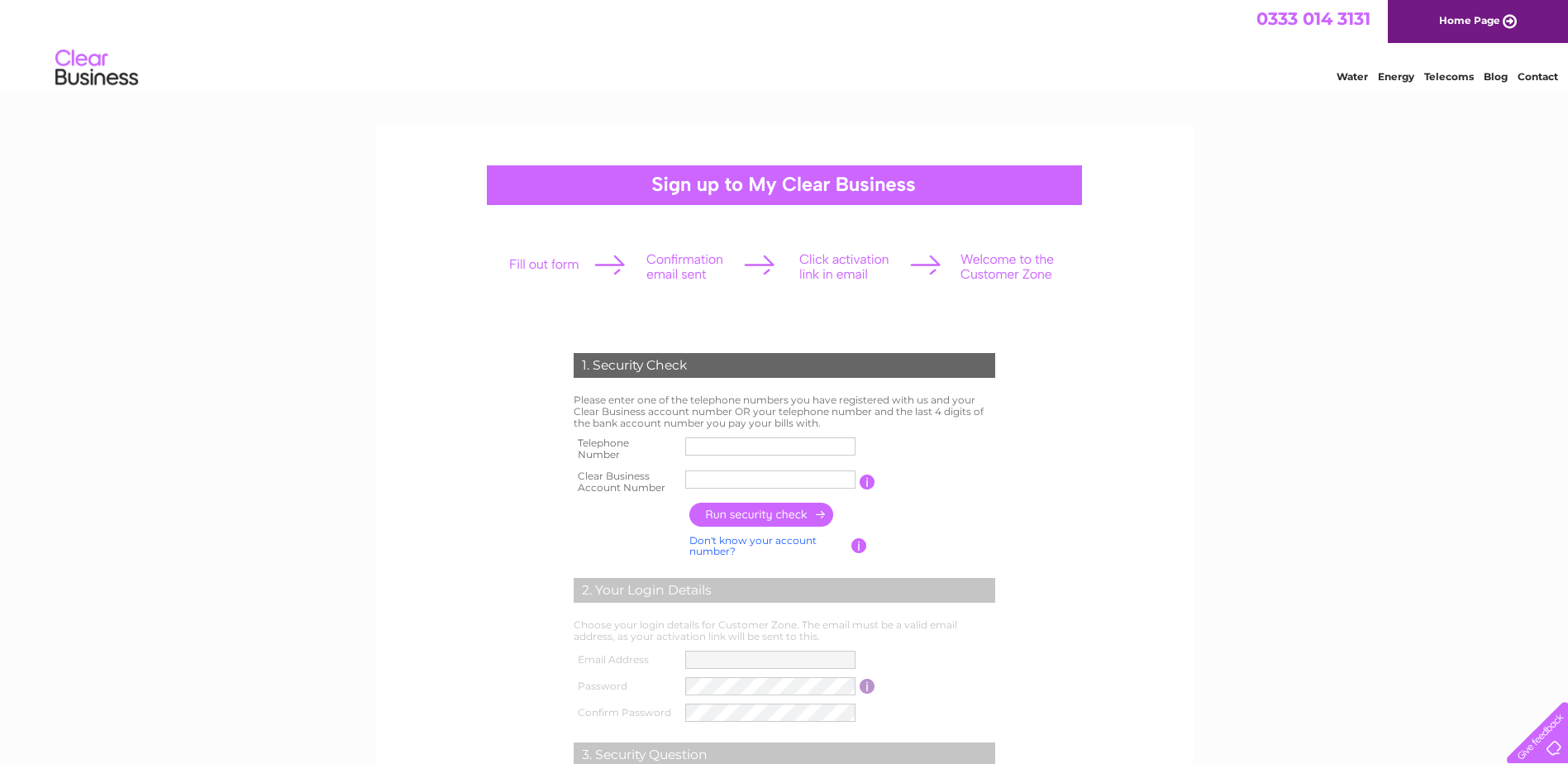
click at [744, 438] on input "text" at bounding box center [771, 446] width 171 height 19
click at [710, 478] on input "text" at bounding box center [771, 480] width 172 height 20
type input "1155903"
click at [716, 444] on input "text" at bounding box center [771, 446] width 172 height 20
click at [743, 509] on input "button" at bounding box center [762, 514] width 145 height 24
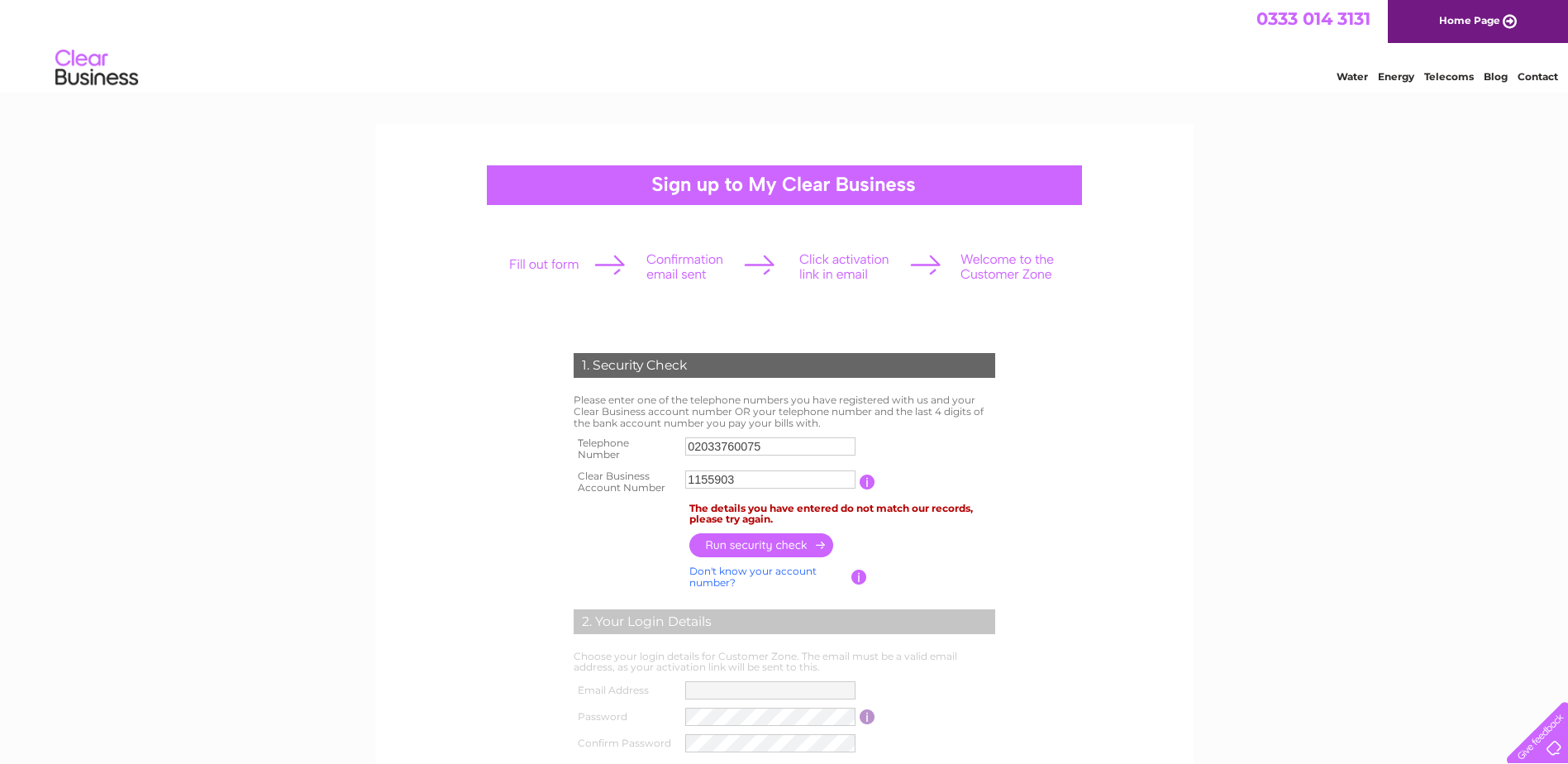
click at [716, 439] on input "02033760075" at bounding box center [771, 446] width 171 height 19
click at [716, 439] on input "02033760075" at bounding box center [771, 446] width 172 height 20
click at [728, 549] on input "button" at bounding box center [762, 544] width 145 height 24
click at [742, 450] on input "01905640830" at bounding box center [771, 446] width 171 height 19
click at [742, 450] on input "01905640830" at bounding box center [771, 446] width 172 height 20
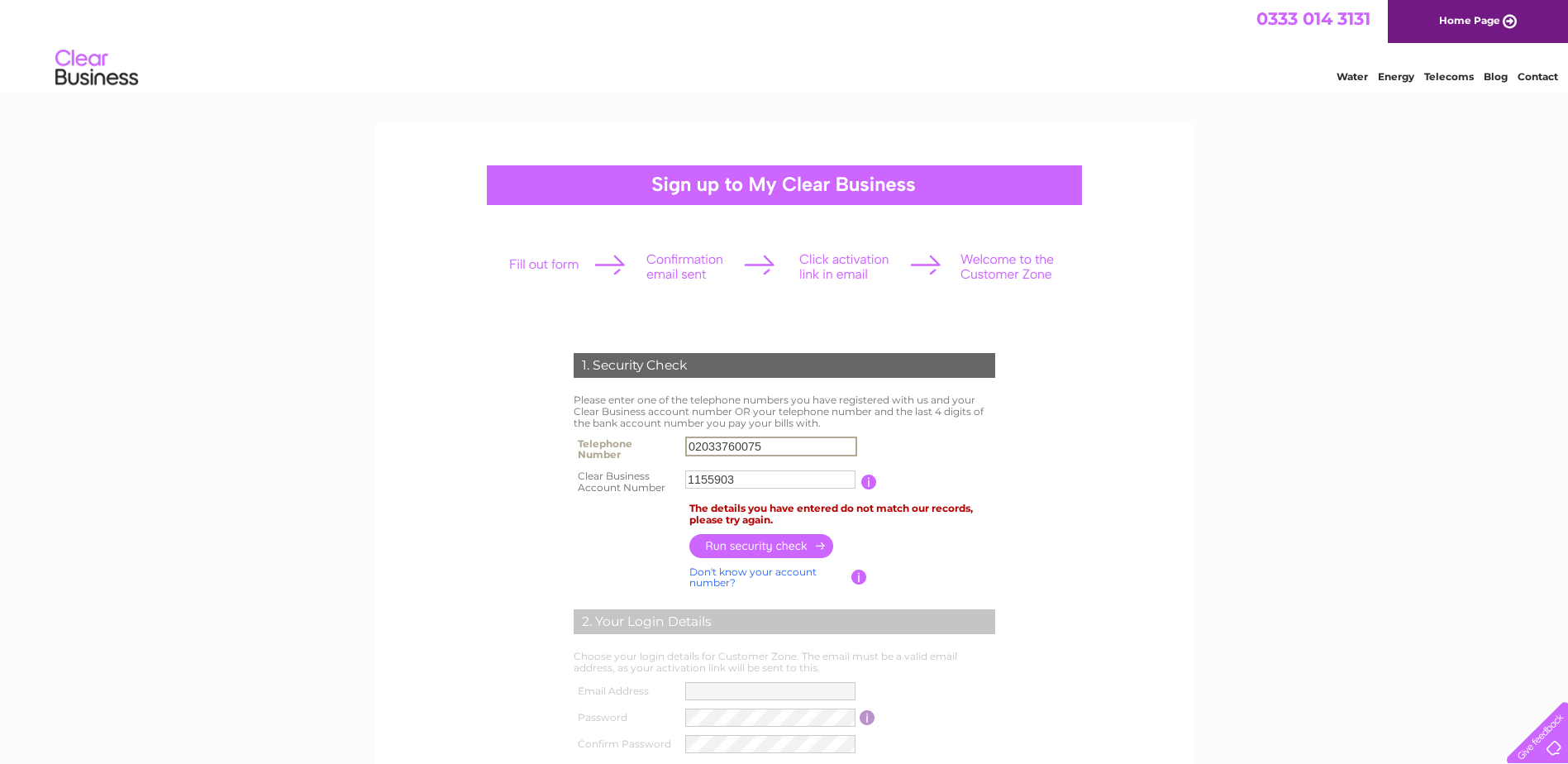
type input "02033760075"
click at [745, 543] on input "button" at bounding box center [762, 544] width 145 height 24
click at [716, 443] on input "02033760075" at bounding box center [771, 446] width 172 height 20
click at [728, 480] on input "1155903" at bounding box center [771, 479] width 171 height 19
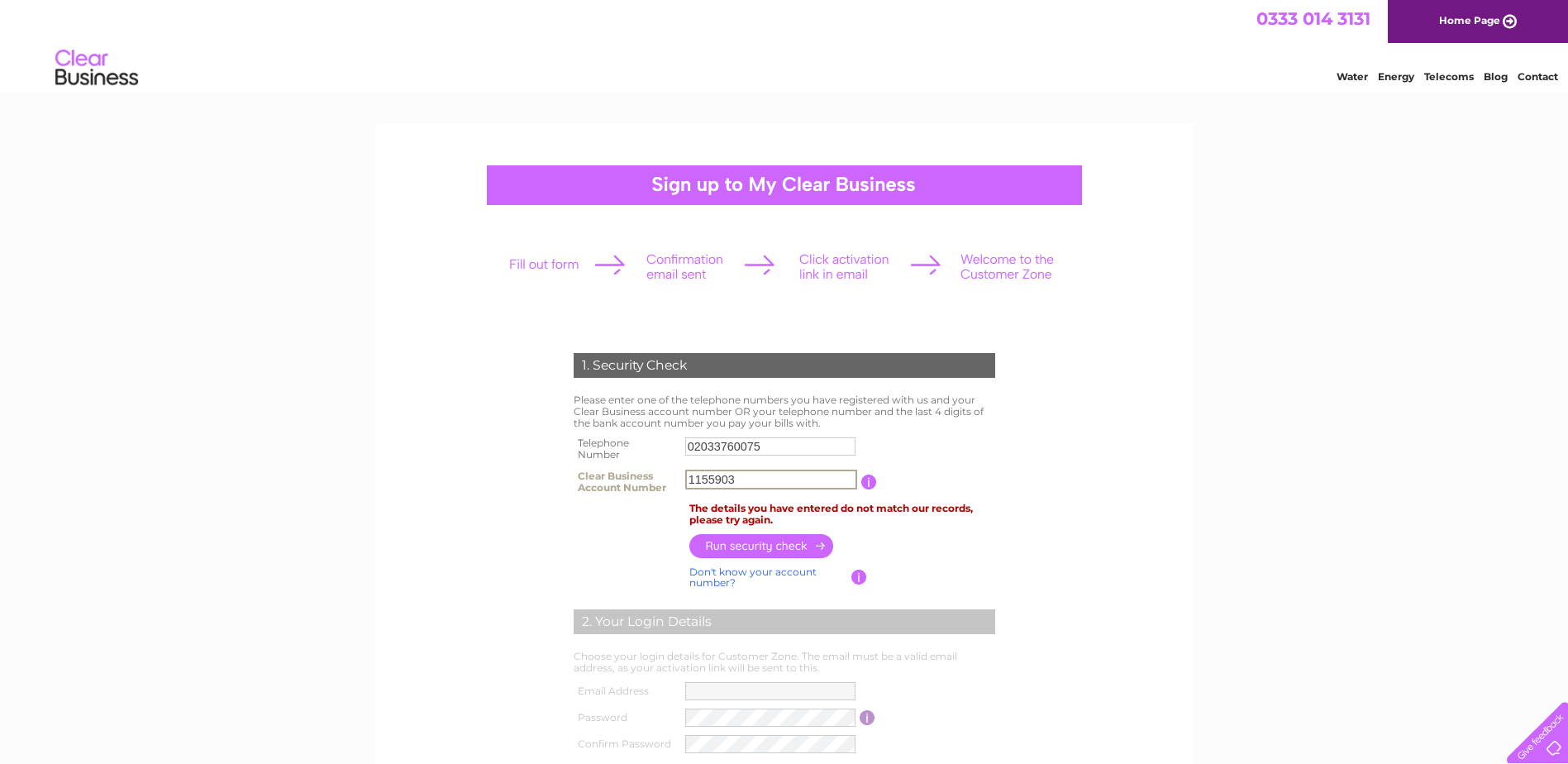
click at [728, 480] on input "1155903" at bounding box center [771, 480] width 172 height 20
click at [708, 474] on input "1155903" at bounding box center [771, 479] width 171 height 19
click at [708, 474] on input "1155903" at bounding box center [771, 480] width 172 height 20
click at [708, 454] on input "02033760075" at bounding box center [771, 446] width 172 height 20
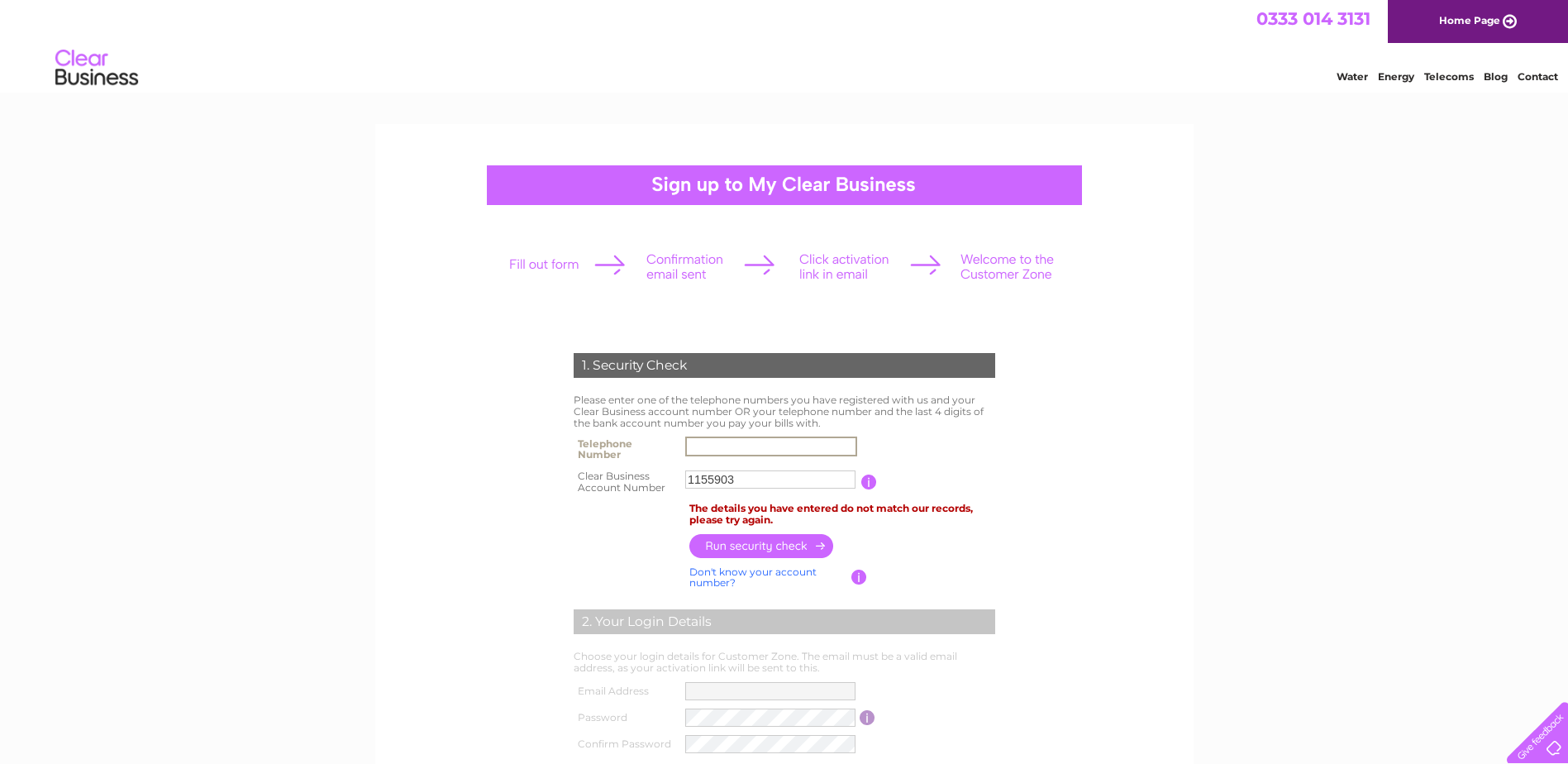
click at [706, 483] on input "1155903" at bounding box center [771, 479] width 171 height 19
click at [706, 483] on input "1155903" at bounding box center [771, 480] width 172 height 20
type input "8"
click at [741, 475] on input "text" at bounding box center [771, 480] width 172 height 20
paste input "30323838"
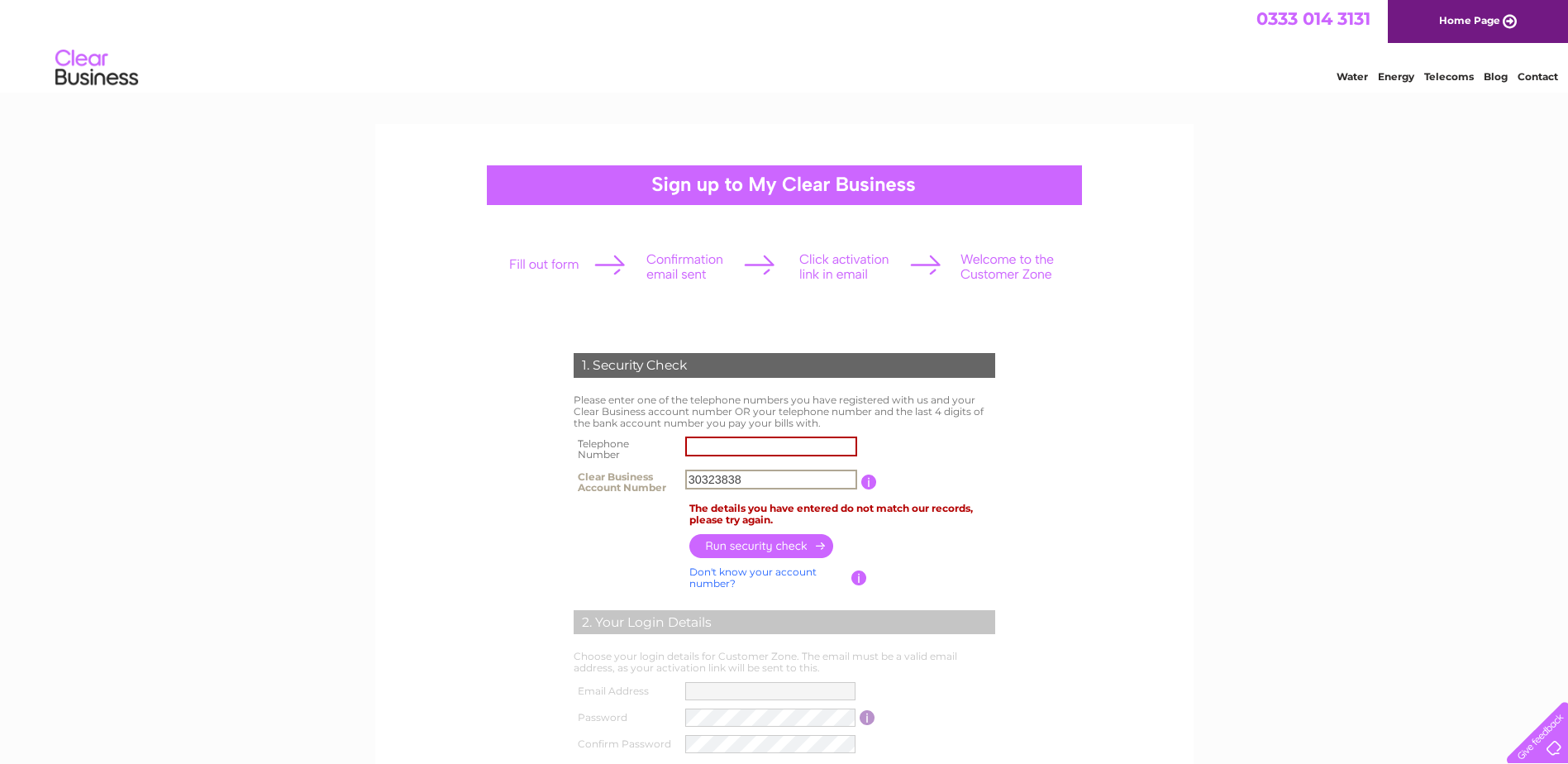
click at [751, 480] on input "30323838" at bounding box center [771, 480] width 172 height 20
type input "30323838"
click at [749, 453] on input "text" at bounding box center [771, 446] width 172 height 20
click at [725, 537] on input "button" at bounding box center [762, 544] width 145 height 24
click at [728, 446] on input "02030022500" at bounding box center [771, 446] width 171 height 19
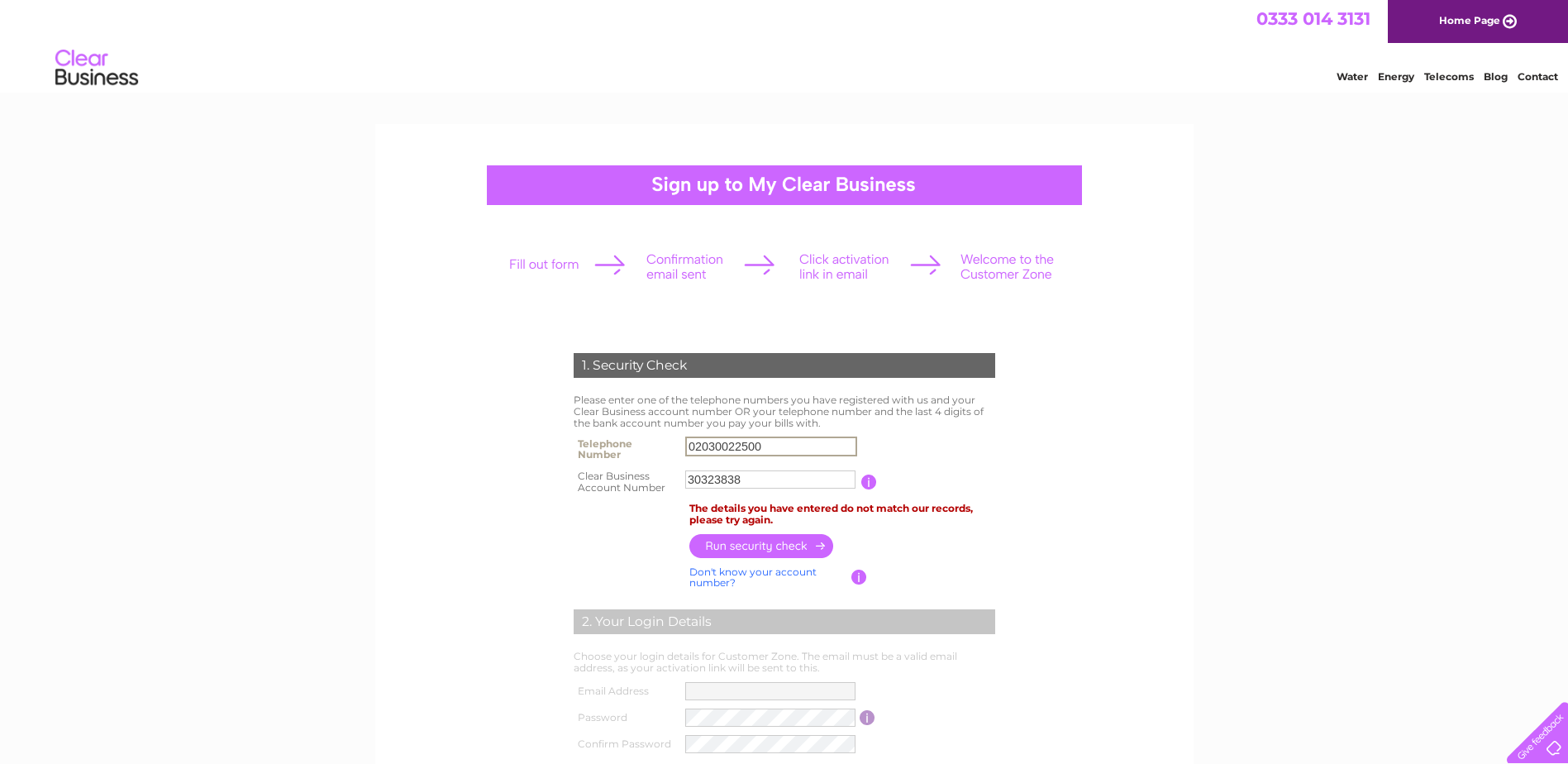
click at [728, 446] on input "02030022500" at bounding box center [771, 446] width 172 height 20
click at [738, 543] on input "button" at bounding box center [762, 545] width 145 height 24
click at [704, 449] on input "02033760075" at bounding box center [771, 446] width 172 height 20
type input "01905640830"
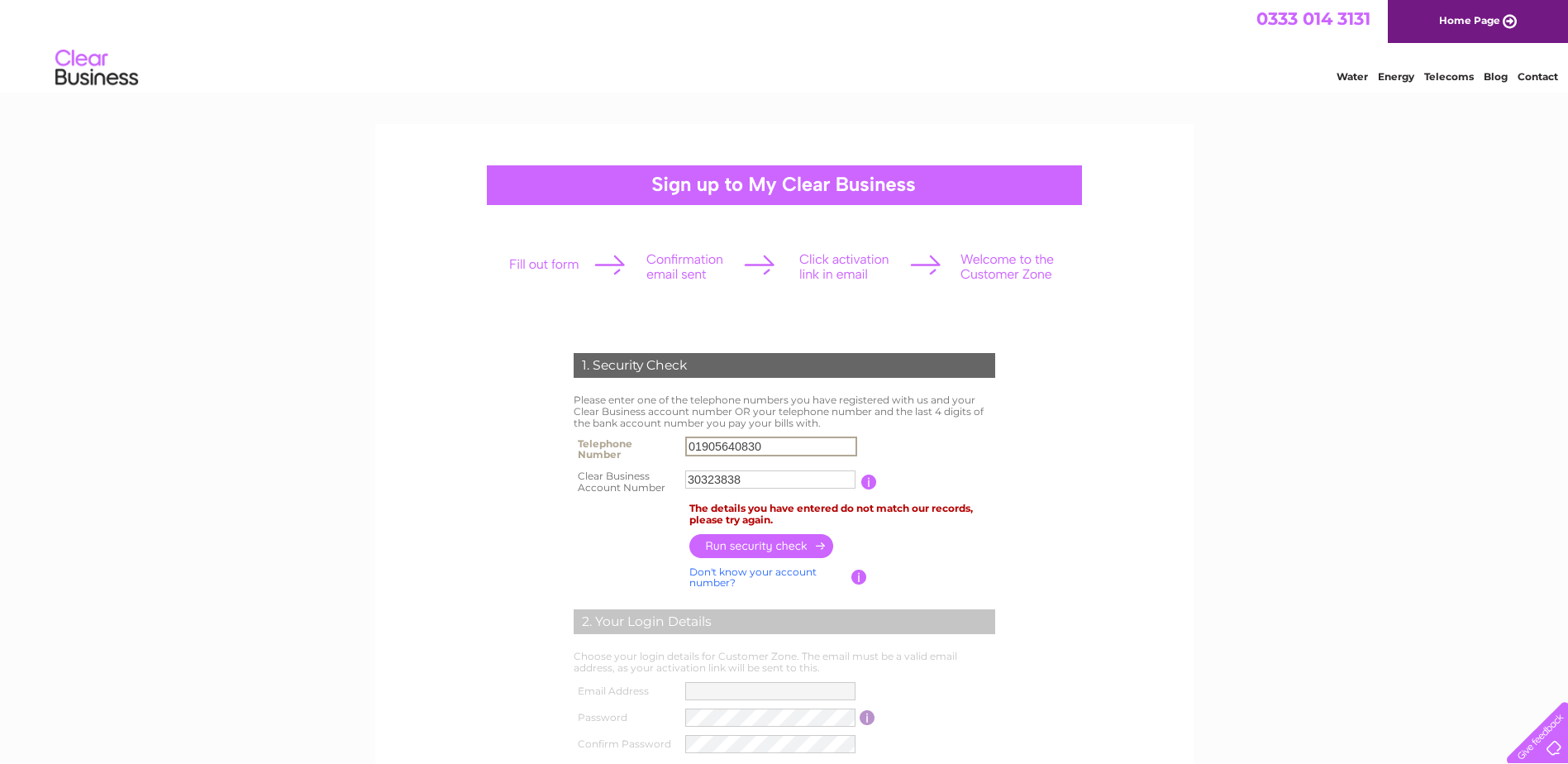
click at [725, 539] on input "button" at bounding box center [762, 545] width 145 height 24
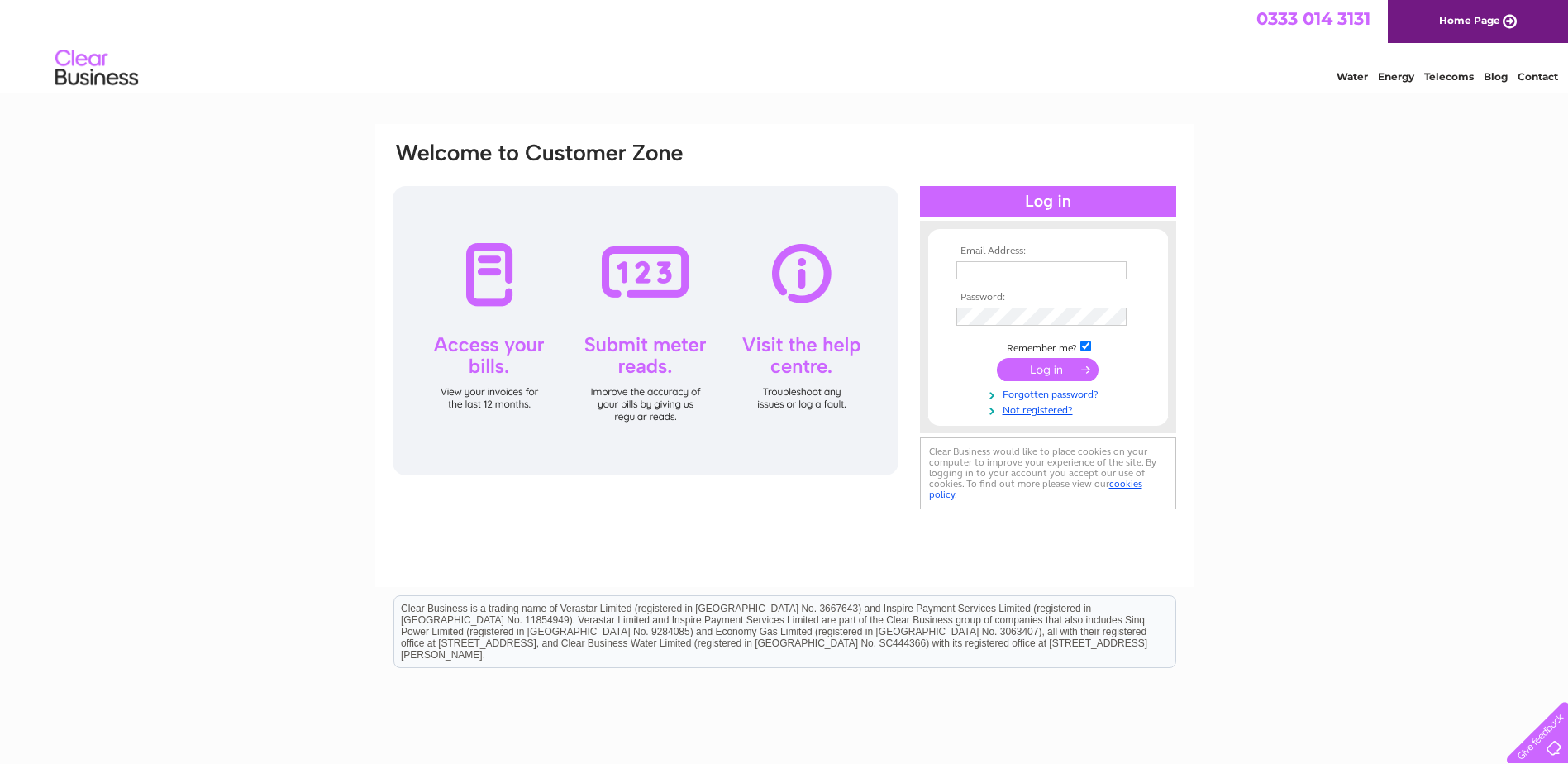
click at [990, 272] on input "text" at bounding box center [1042, 270] width 171 height 19
type input "nwbv@e2-services.co.uk"
click at [1032, 367] on input "submit" at bounding box center [1048, 372] width 102 height 24
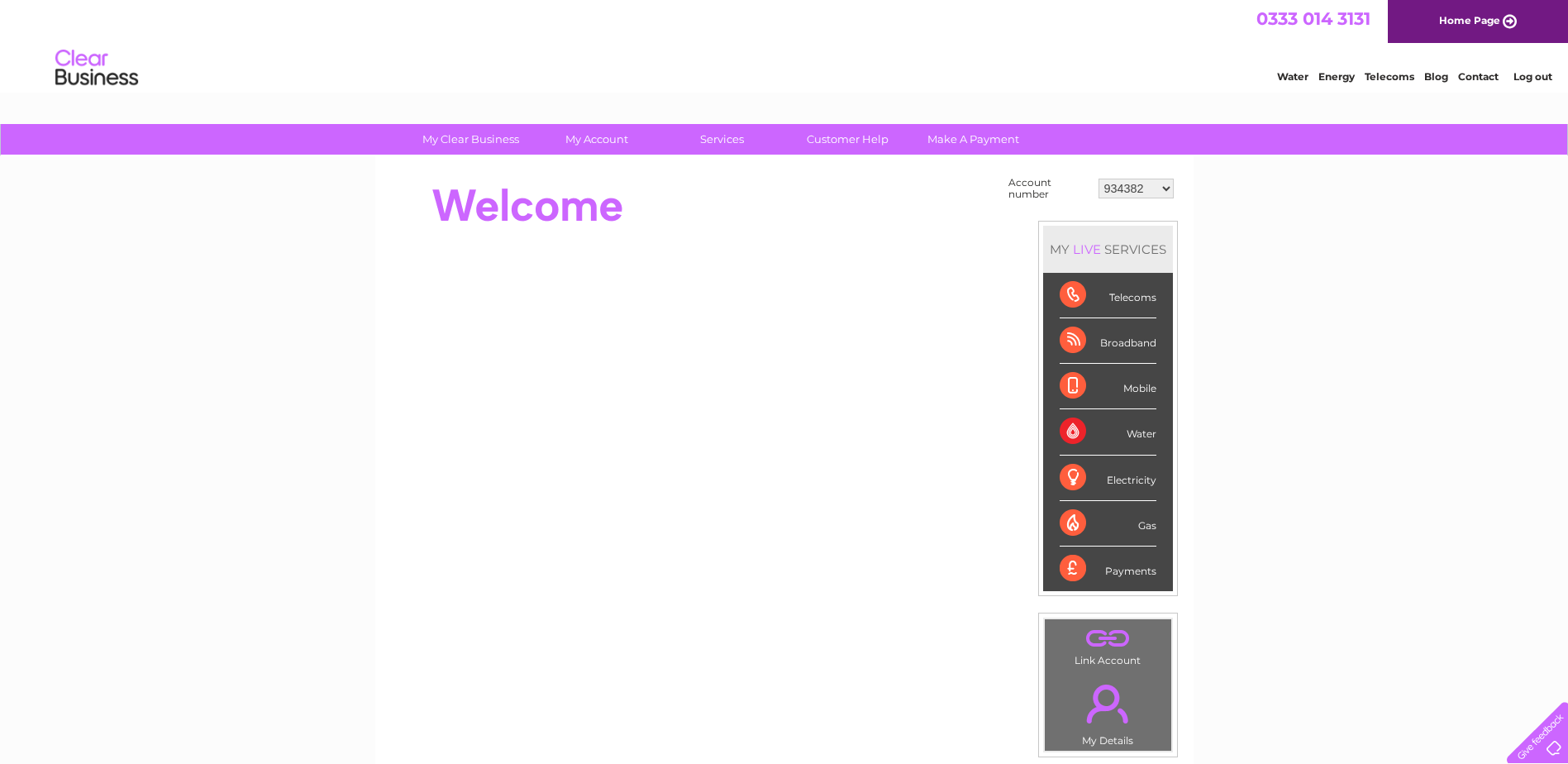
click at [1132, 185] on select "934382 1156384 30320130" at bounding box center [1136, 188] width 76 height 20
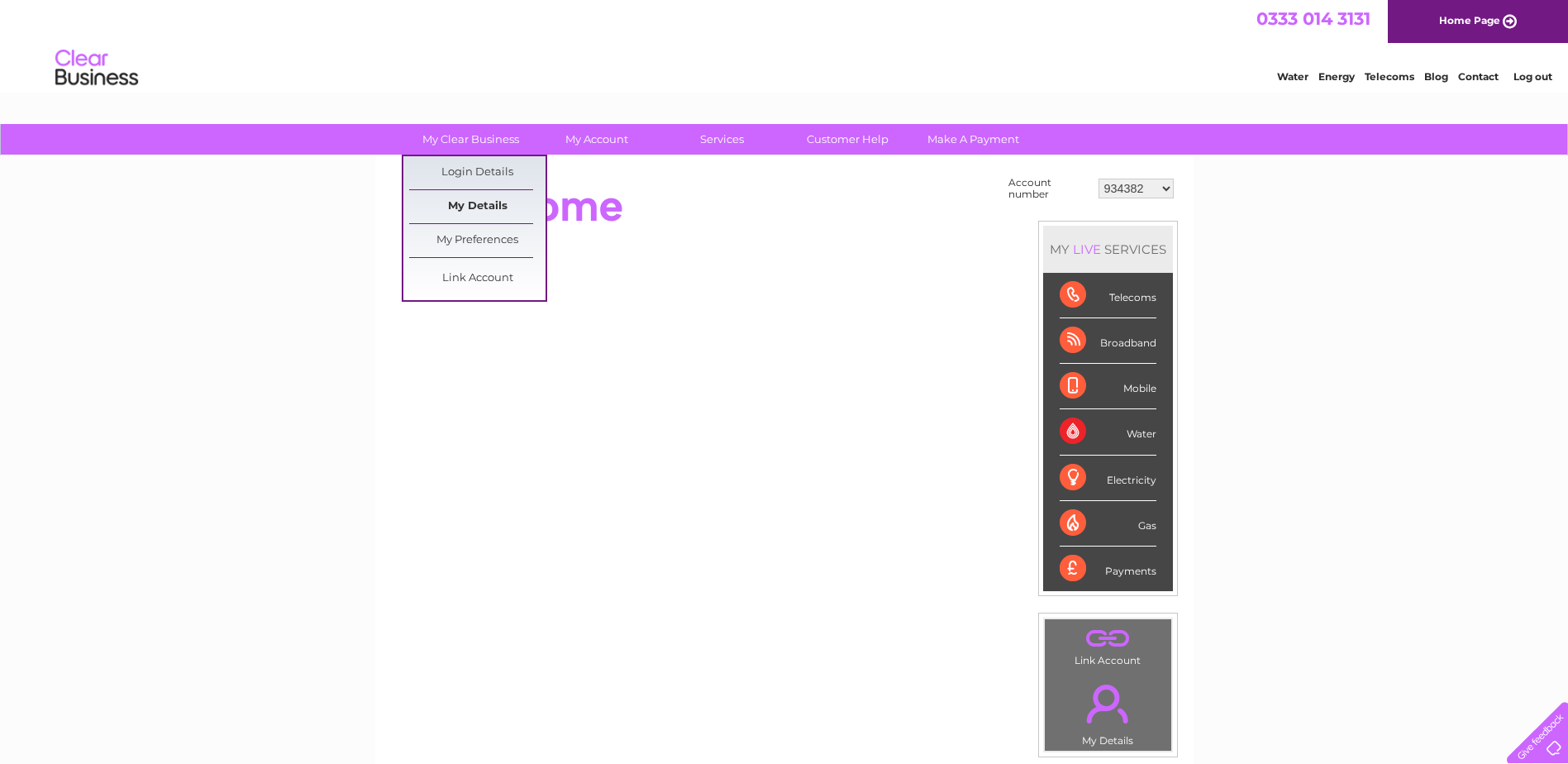
click at [485, 202] on link "My Details" at bounding box center [477, 207] width 136 height 33
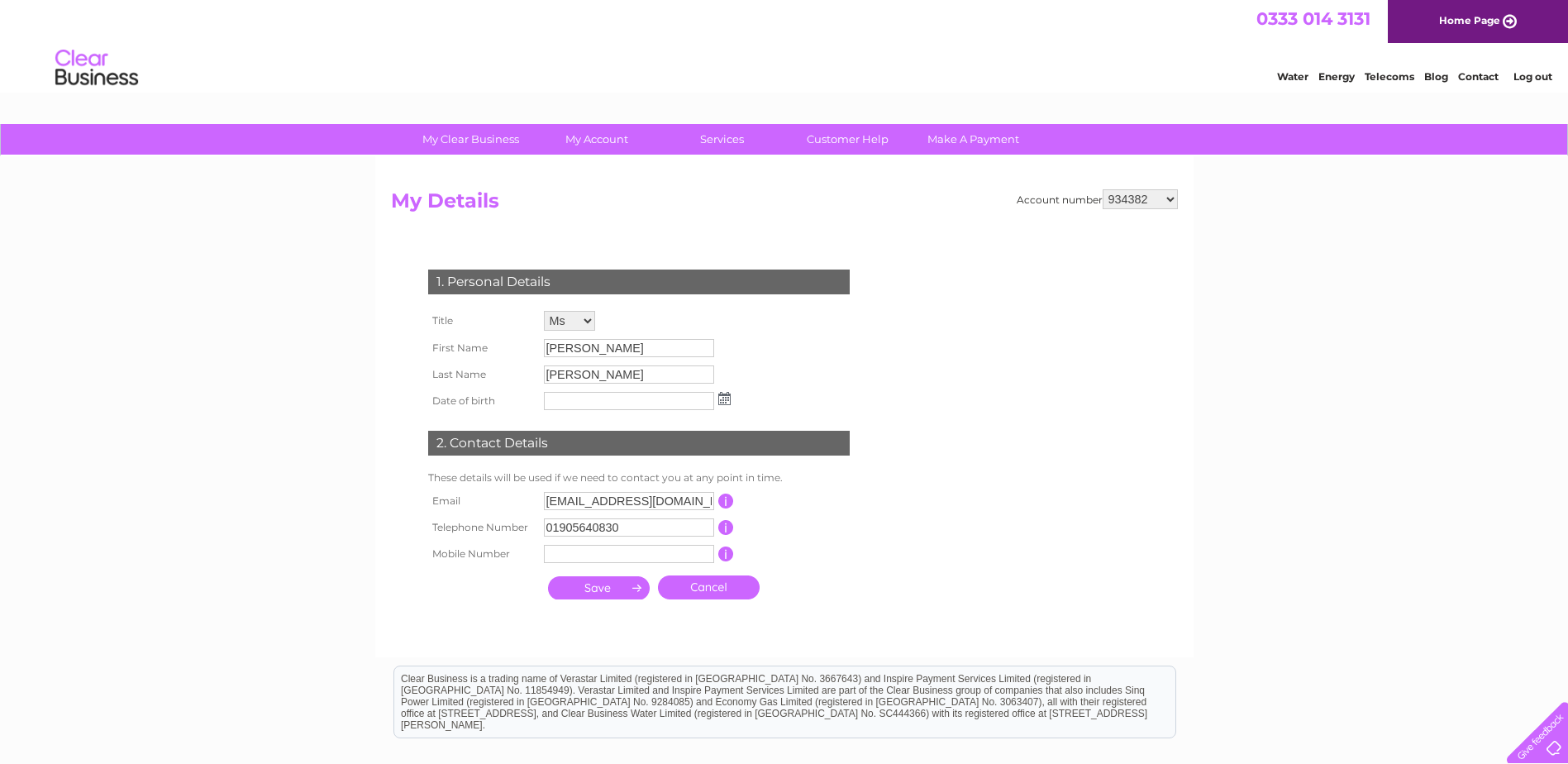
click at [1138, 198] on select "934382 1156384 30320130" at bounding box center [1140, 199] width 76 height 20
select select "1156384"
click at [1103, 189] on select "934382 1156384 30320130" at bounding box center [1140, 199] width 76 height 20
click at [1129, 196] on select "934382 1156384 30320130" at bounding box center [1140, 199] width 76 height 20
select select "30320130"
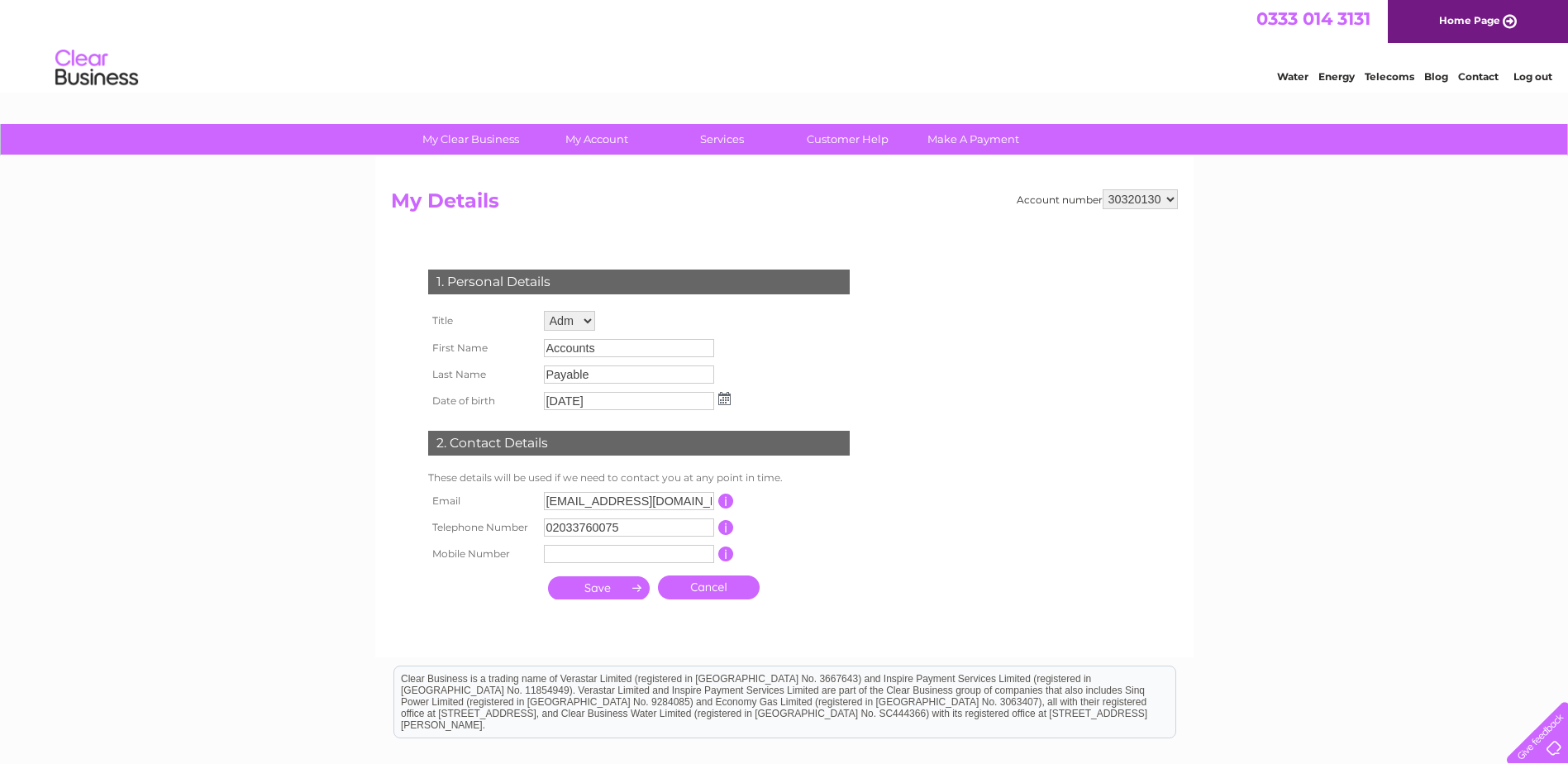
click at [1103, 189] on select "934382 1156384 30320130" at bounding box center [1140, 199] width 76 height 20
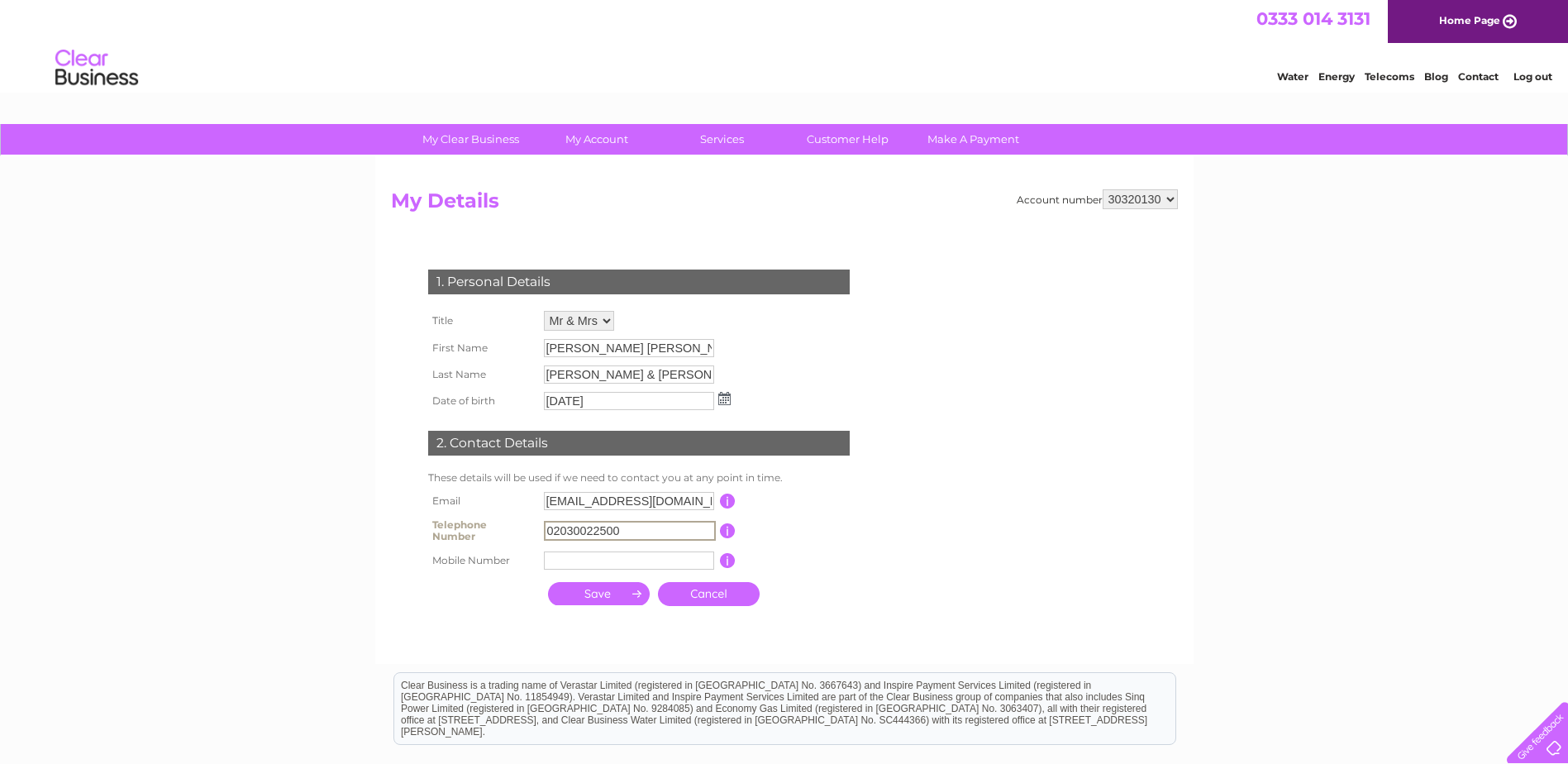
click at [584, 525] on input "02030022500" at bounding box center [629, 531] width 172 height 20
click at [586, 530] on input "02030022500" at bounding box center [629, 531] width 172 height 20
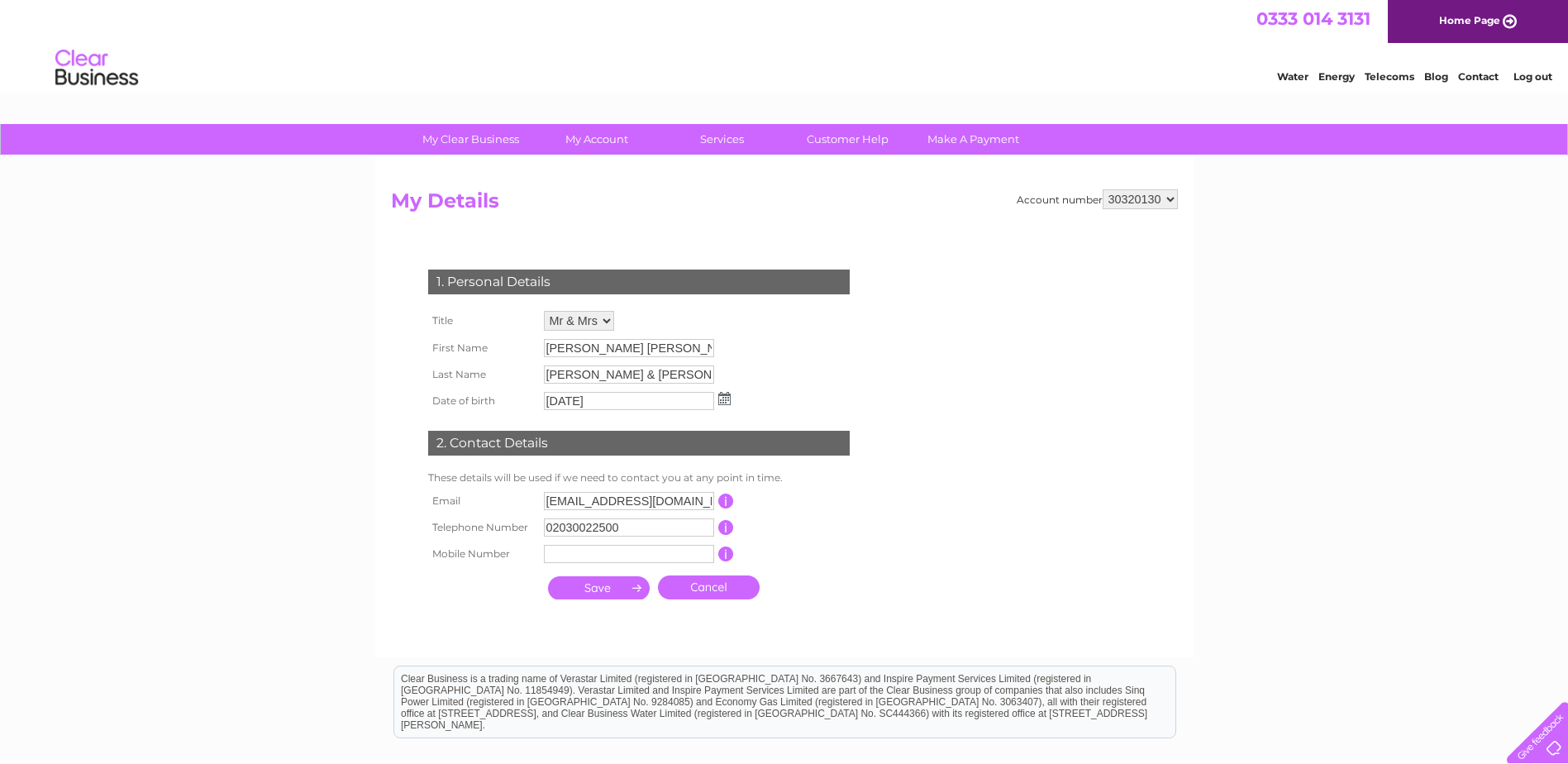
click at [1127, 204] on select "934382 1156384 30320130" at bounding box center [1140, 199] width 76 height 20
select select "1156384"
click at [1103, 189] on select "934382 1156384 30320130" at bounding box center [1140, 199] width 76 height 20
click at [1463, 517] on div "My Clear Business Login Details My Details My Preferences Link Account My Accou…" at bounding box center [784, 532] width 1568 height 816
click at [1115, 196] on select "934382 1156384 30320130" at bounding box center [1140, 199] width 76 height 20
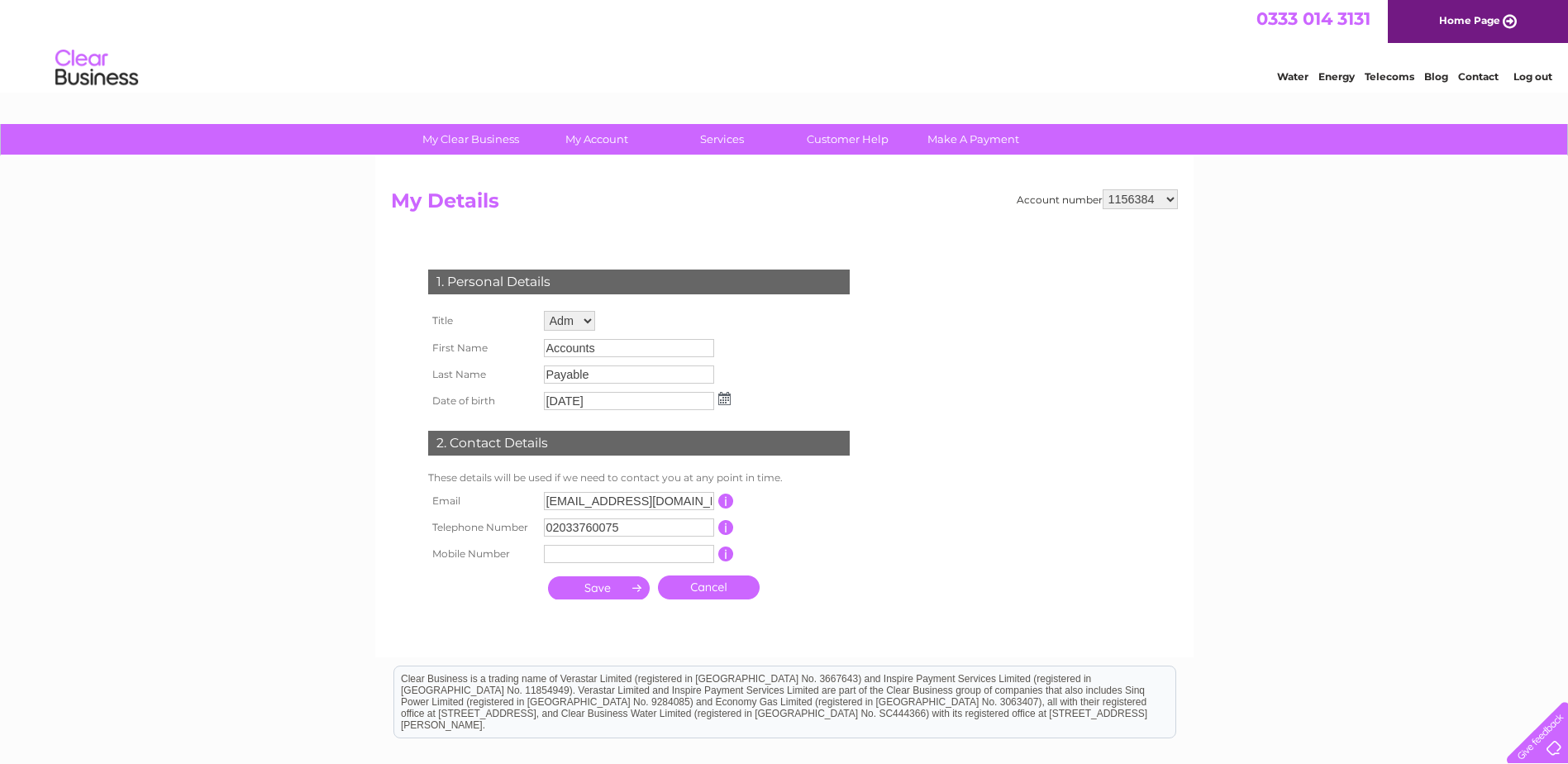
select select "934382"
click at [1103, 189] on select "934382 1156384 30320130" at bounding box center [1140, 199] width 76 height 20
click at [648, 229] on form "Account number 934382 1156384 30320130 My Details 1. Personal Details Title Mr …" at bounding box center [785, 415] width 787 height 451
click at [1529, 73] on link "Log out" at bounding box center [1534, 76] width 39 height 13
